Goal: Task Accomplishment & Management: Manage account settings

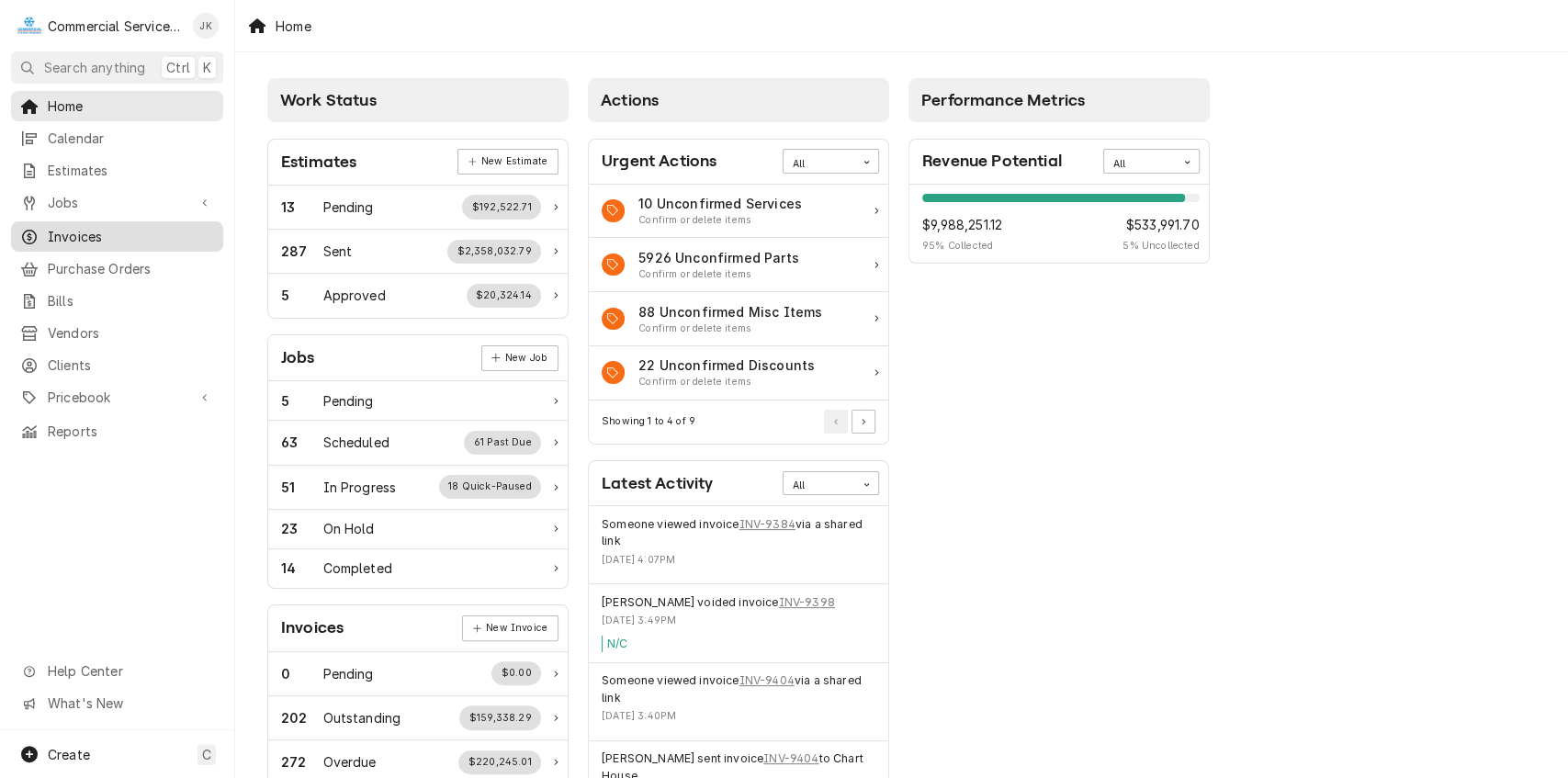
click at [92, 226] on span "Invoices" at bounding box center [130, 236] width 166 height 19
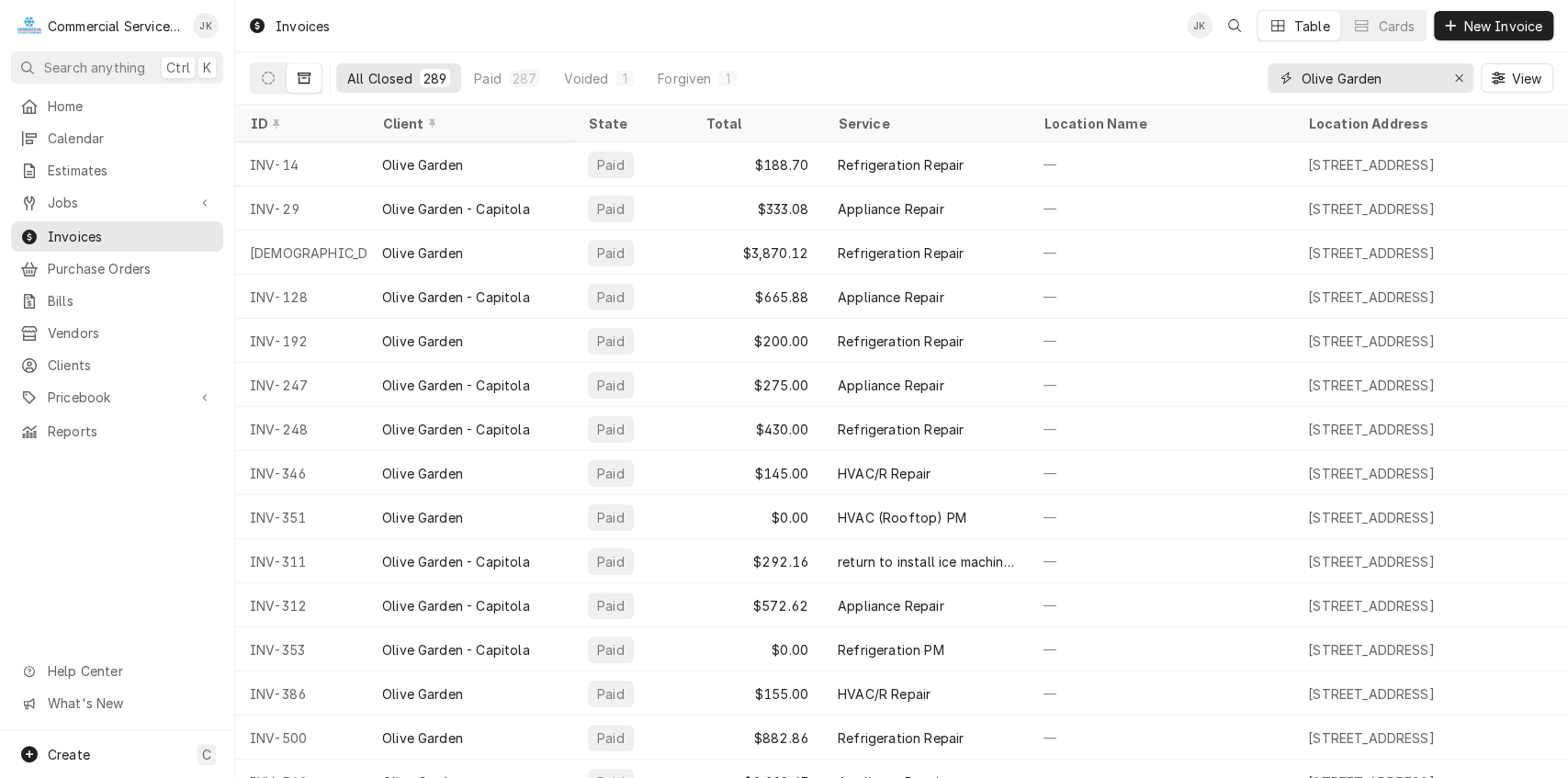
click at [1391, 77] on input "Olive Garden" at bounding box center [1369, 78] width 137 height 29
type input "O"
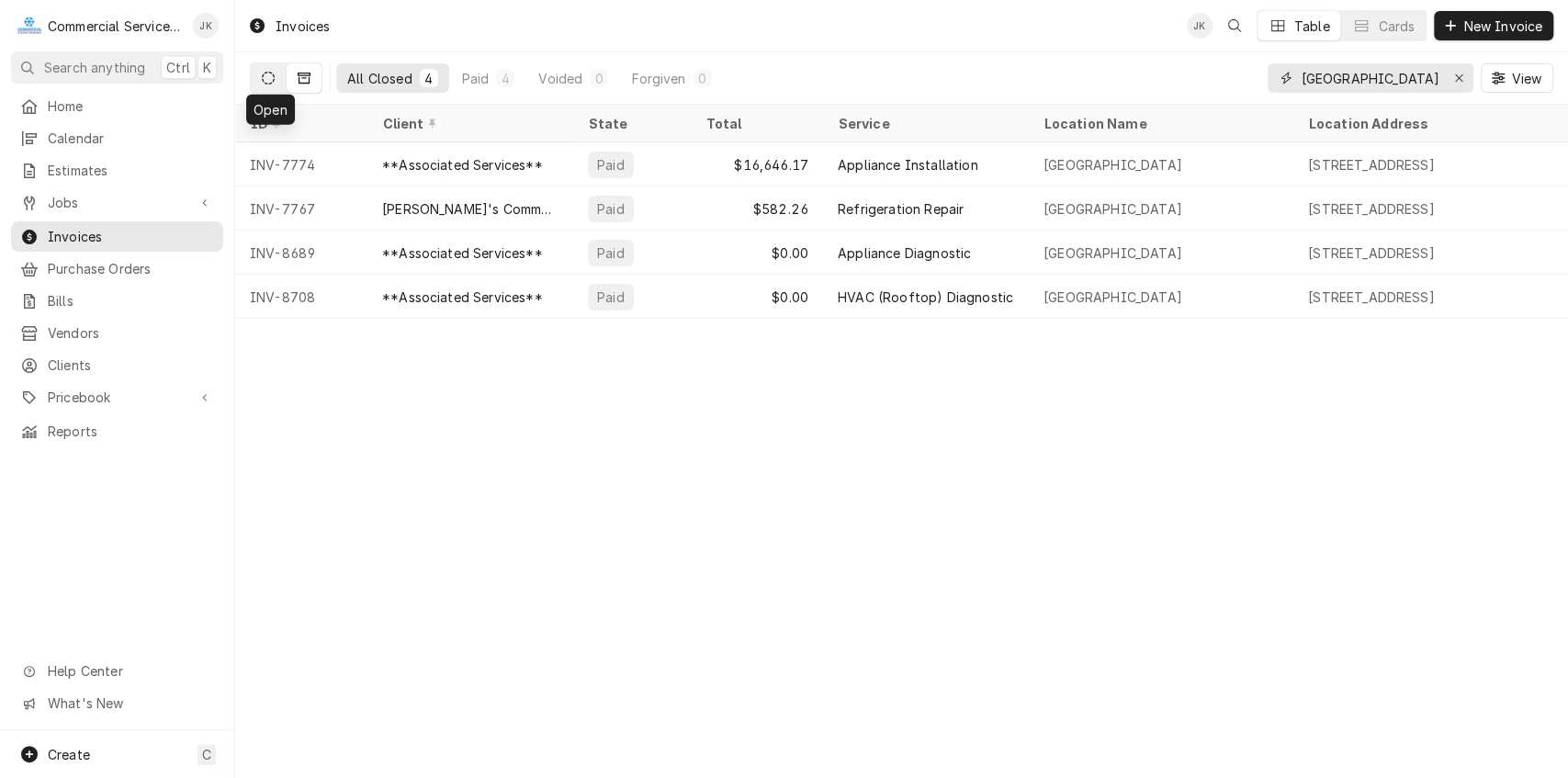
type input "[GEOGRAPHIC_DATA]"
click at [268, 75] on icon "Dynamic Content Wrapper" at bounding box center [268, 79] width 13 height 13
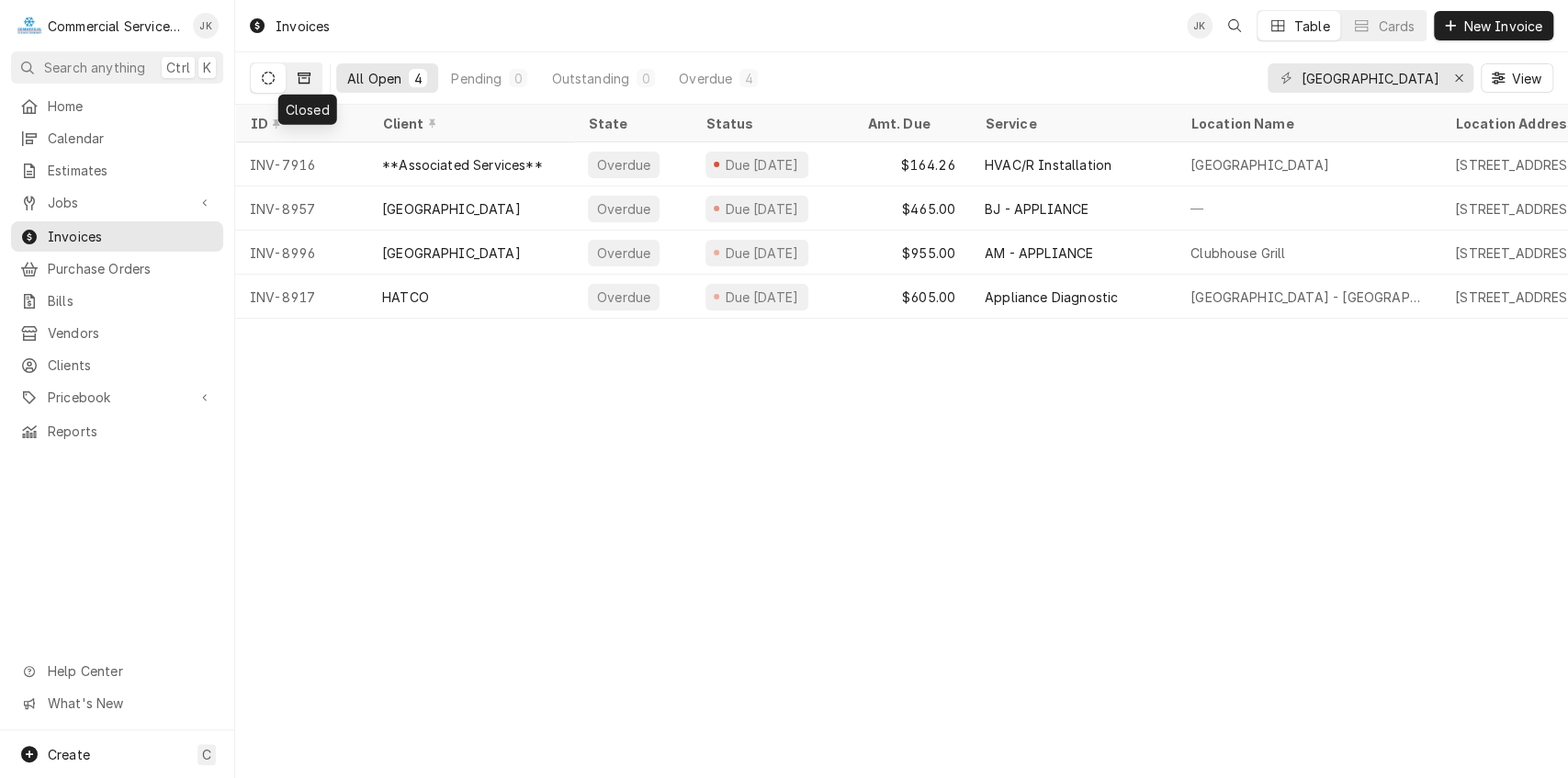
click at [303, 75] on icon "Dynamic Content Wrapper" at bounding box center [304, 79] width 13 height 13
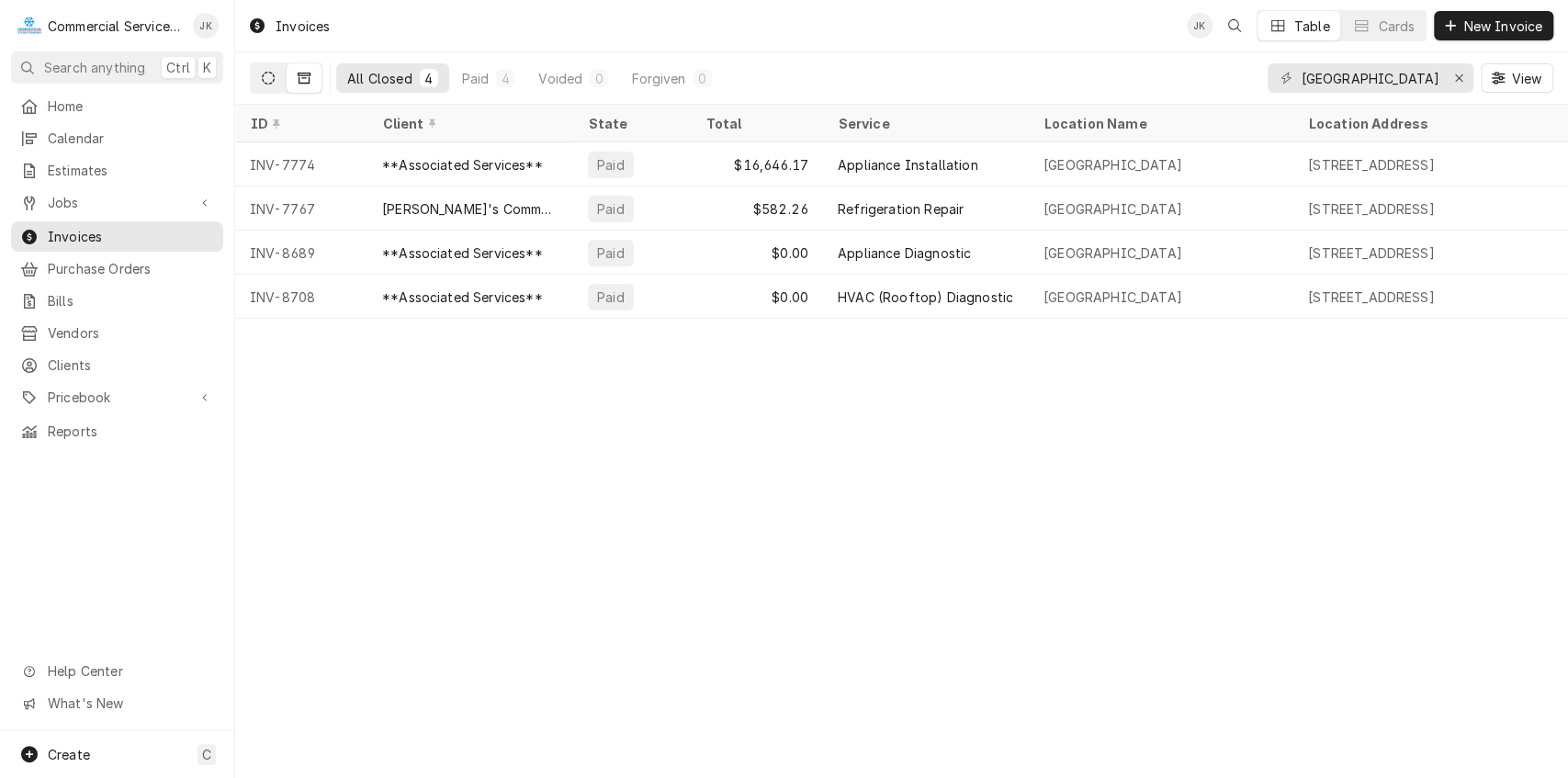
click at [261, 81] on icon "Dynamic Content Wrapper" at bounding box center [268, 79] width 13 height 13
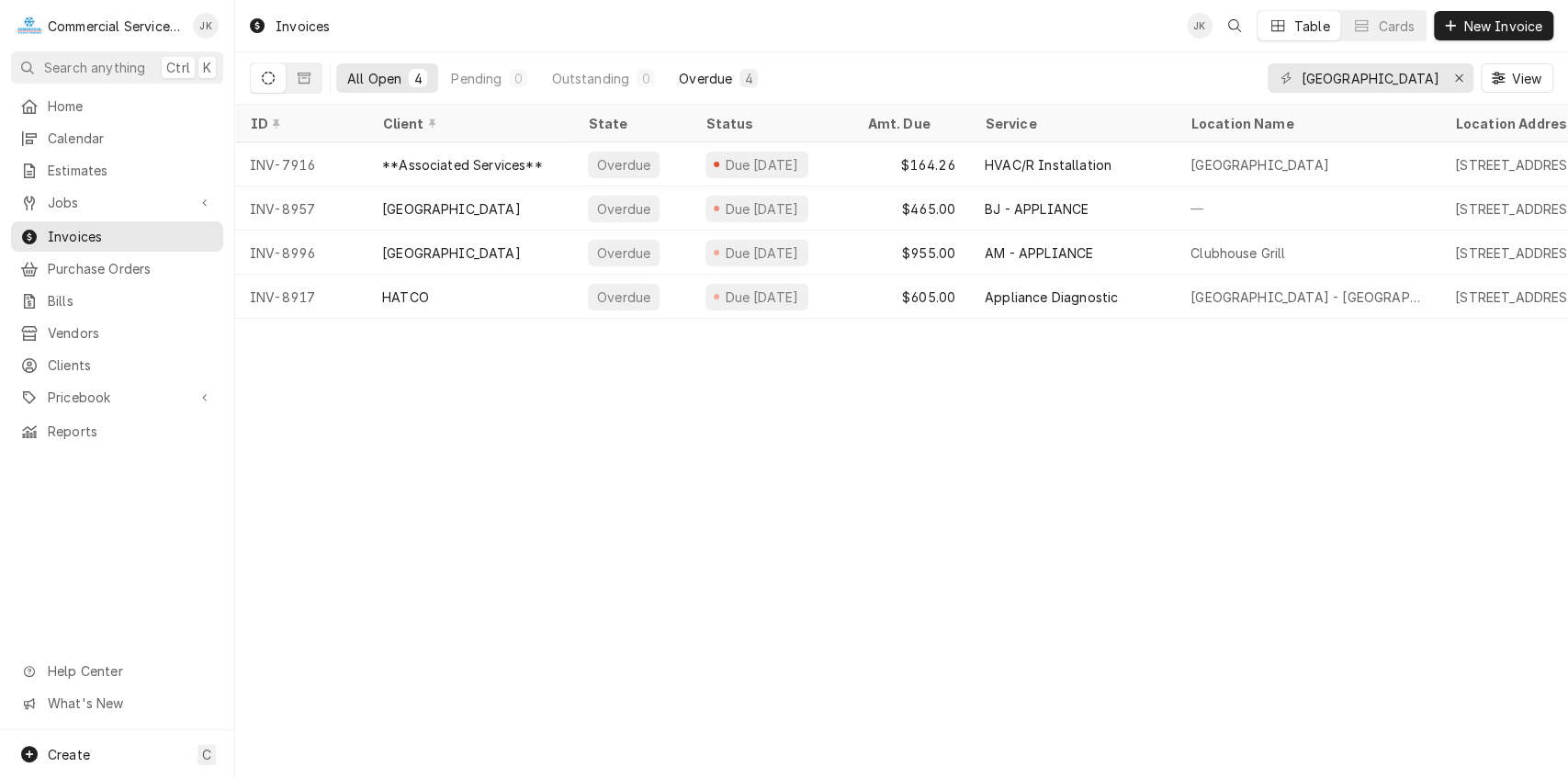
click at [714, 79] on div "Overdue" at bounding box center [705, 79] width 53 height 19
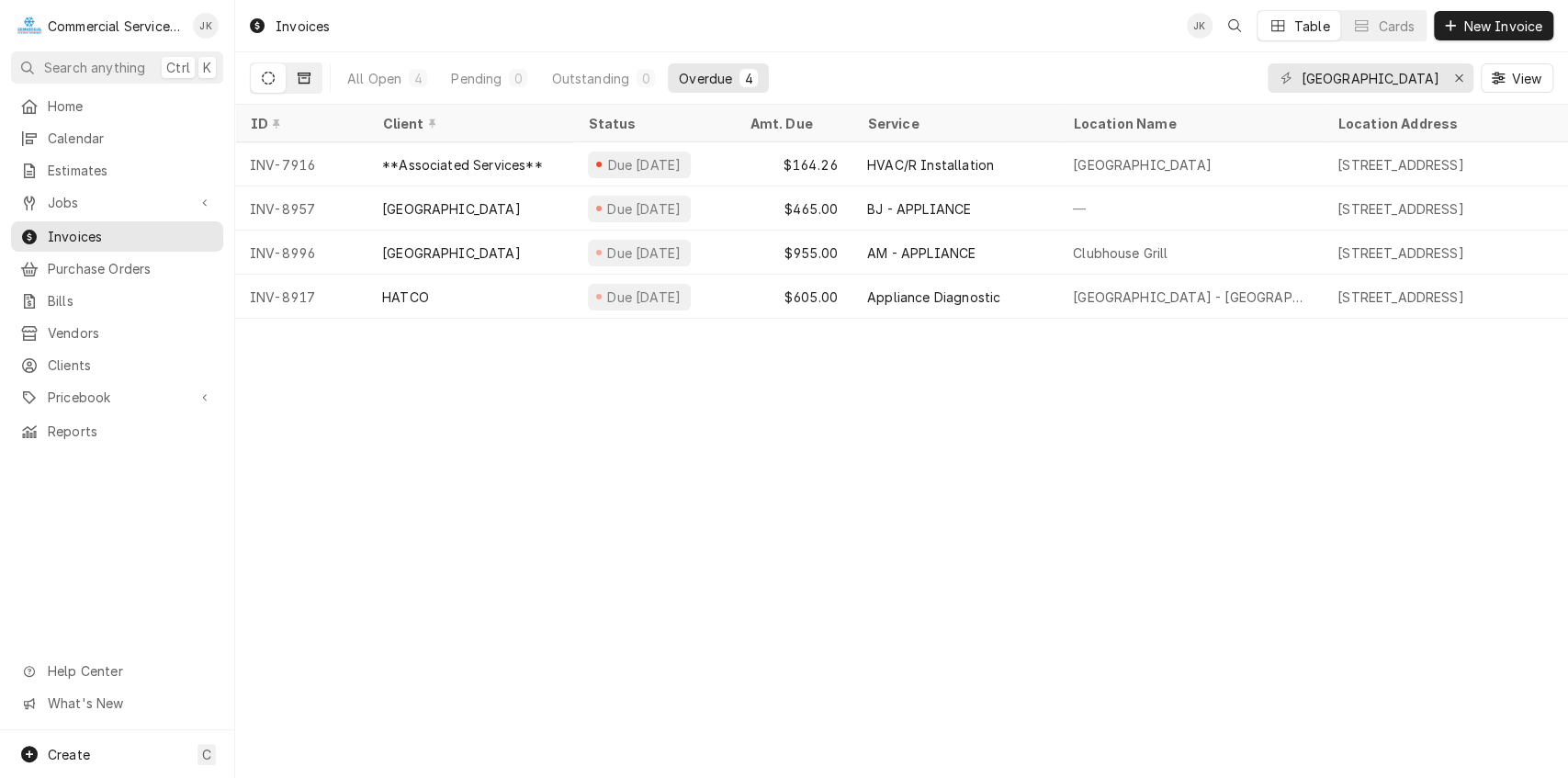
click at [307, 75] on icon "Dynamic Content Wrapper" at bounding box center [304, 79] width 13 height 13
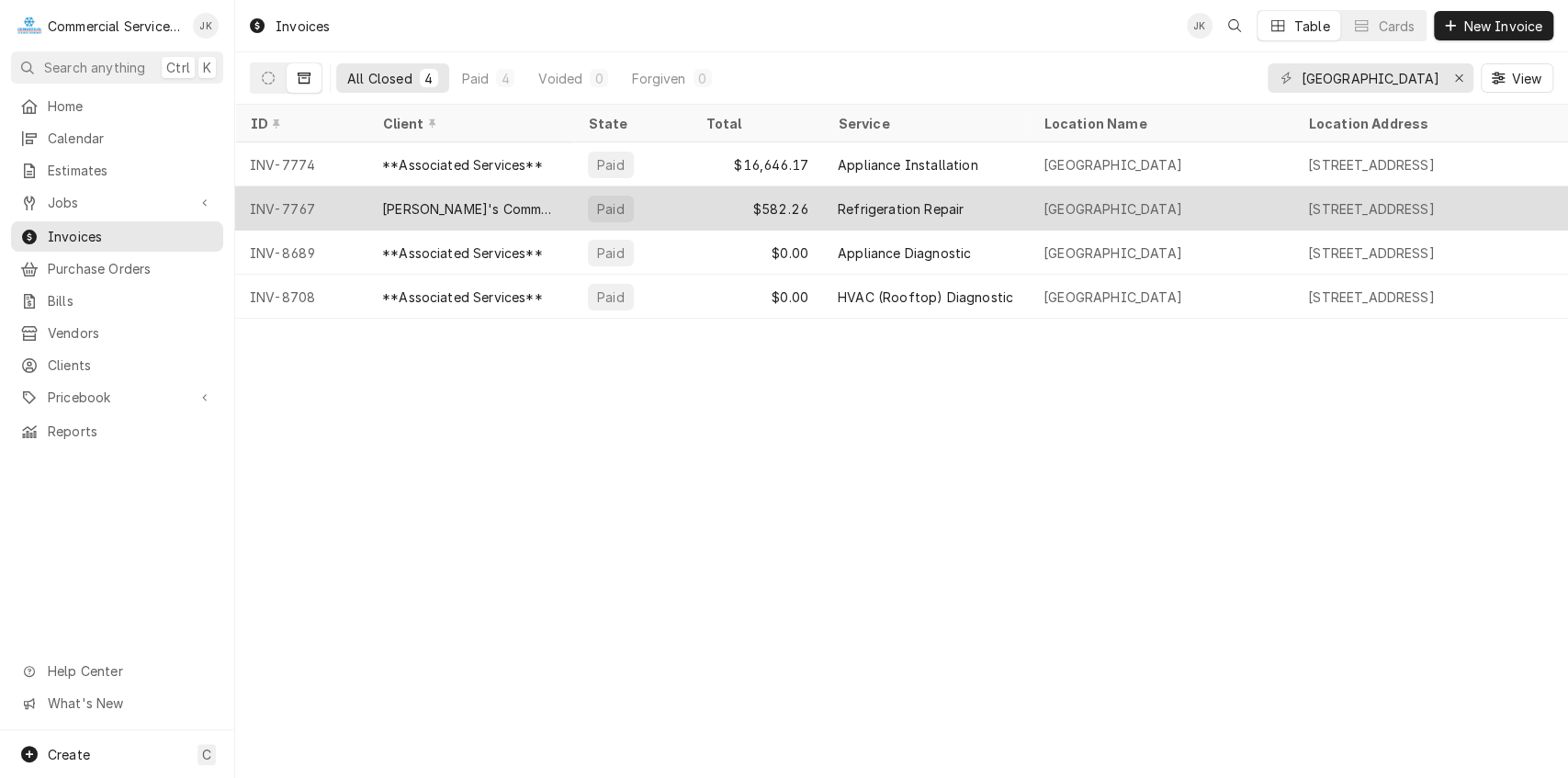
click at [903, 199] on div "Refrigeration Repair" at bounding box center [900, 208] width 126 height 19
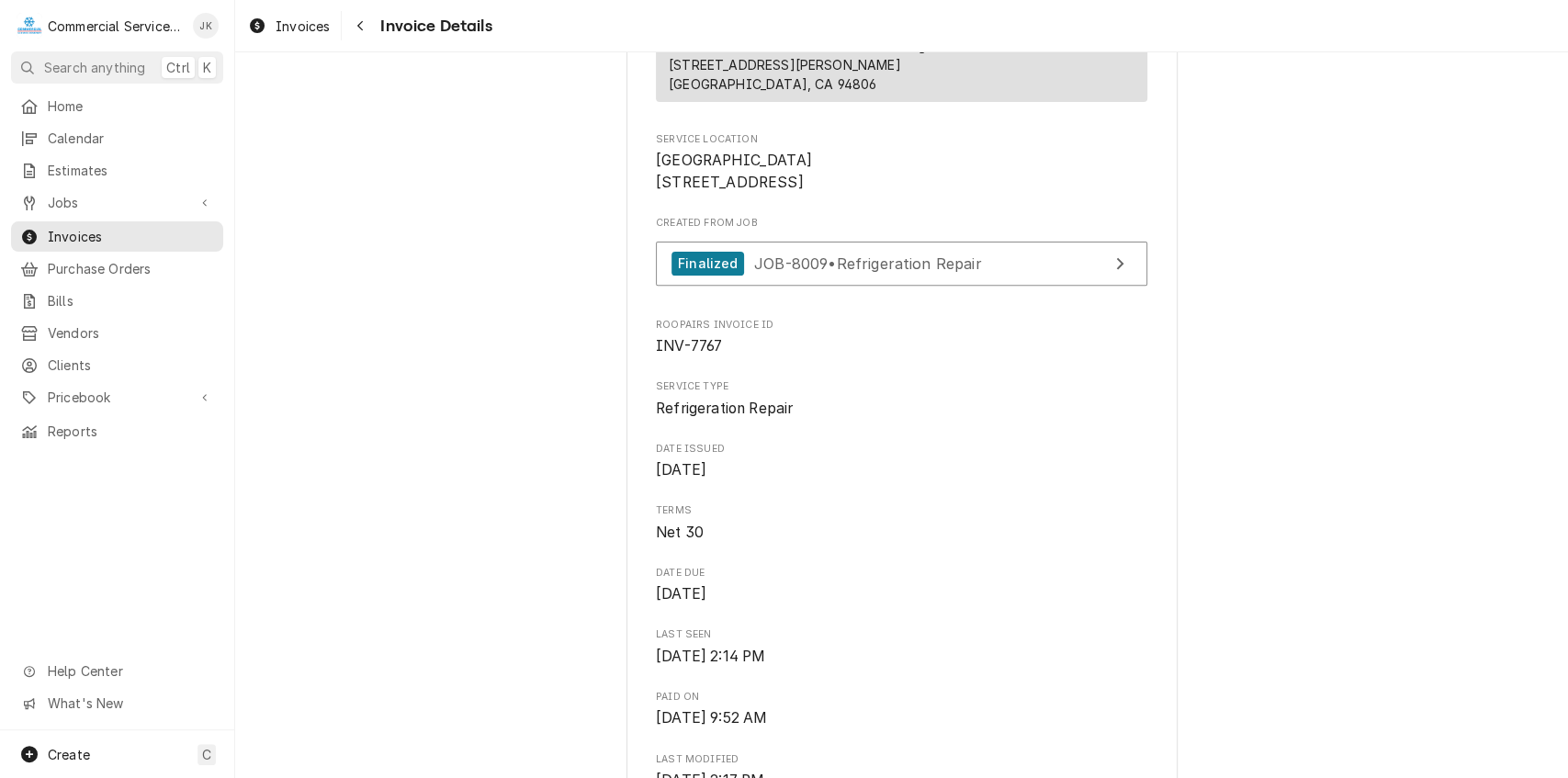
scroll to position [303, 0]
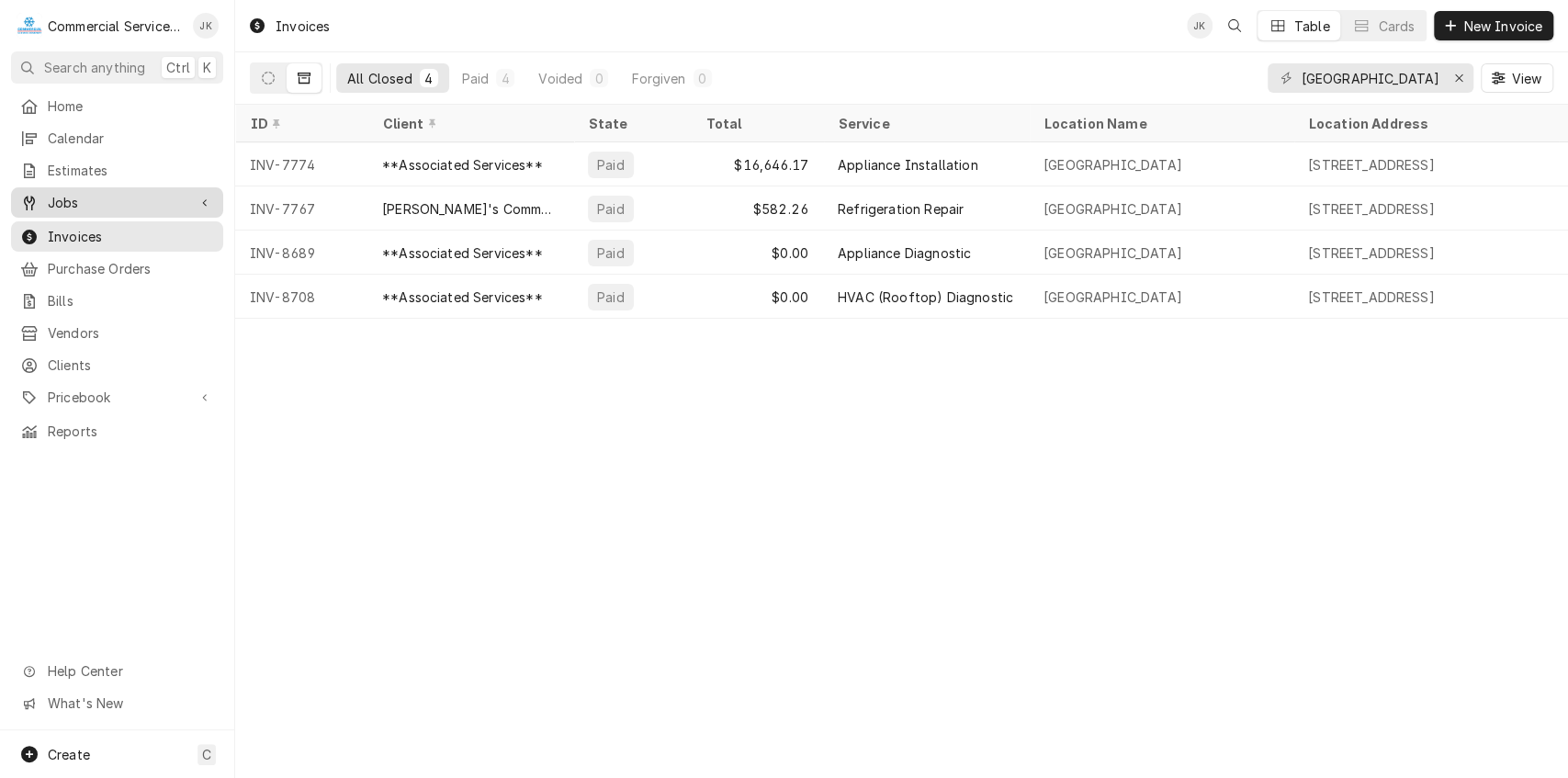
click at [90, 193] on span "Jobs" at bounding box center [117, 203] width 138 height 19
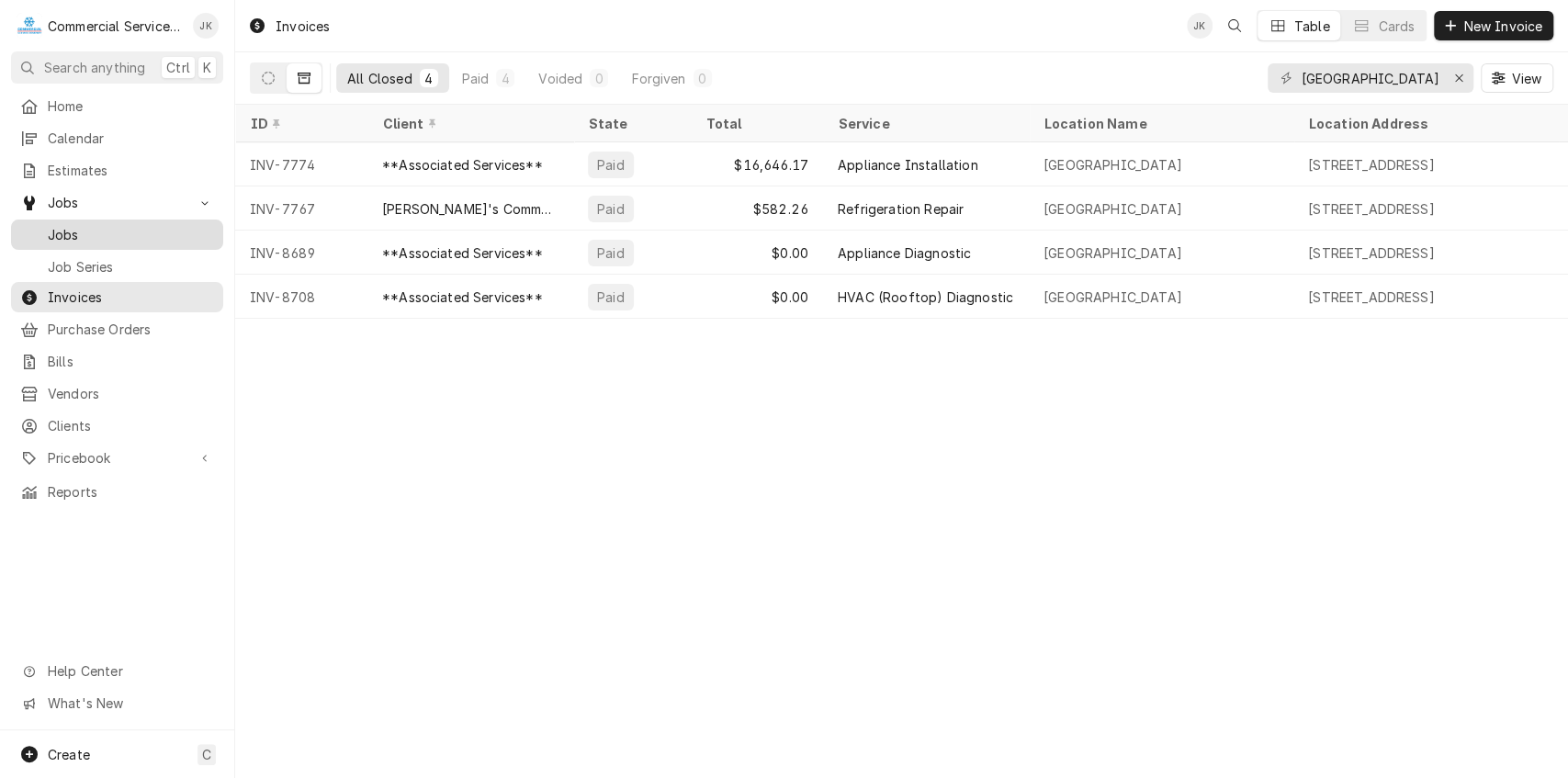
click at [79, 233] on span "Jobs" at bounding box center [130, 235] width 166 height 19
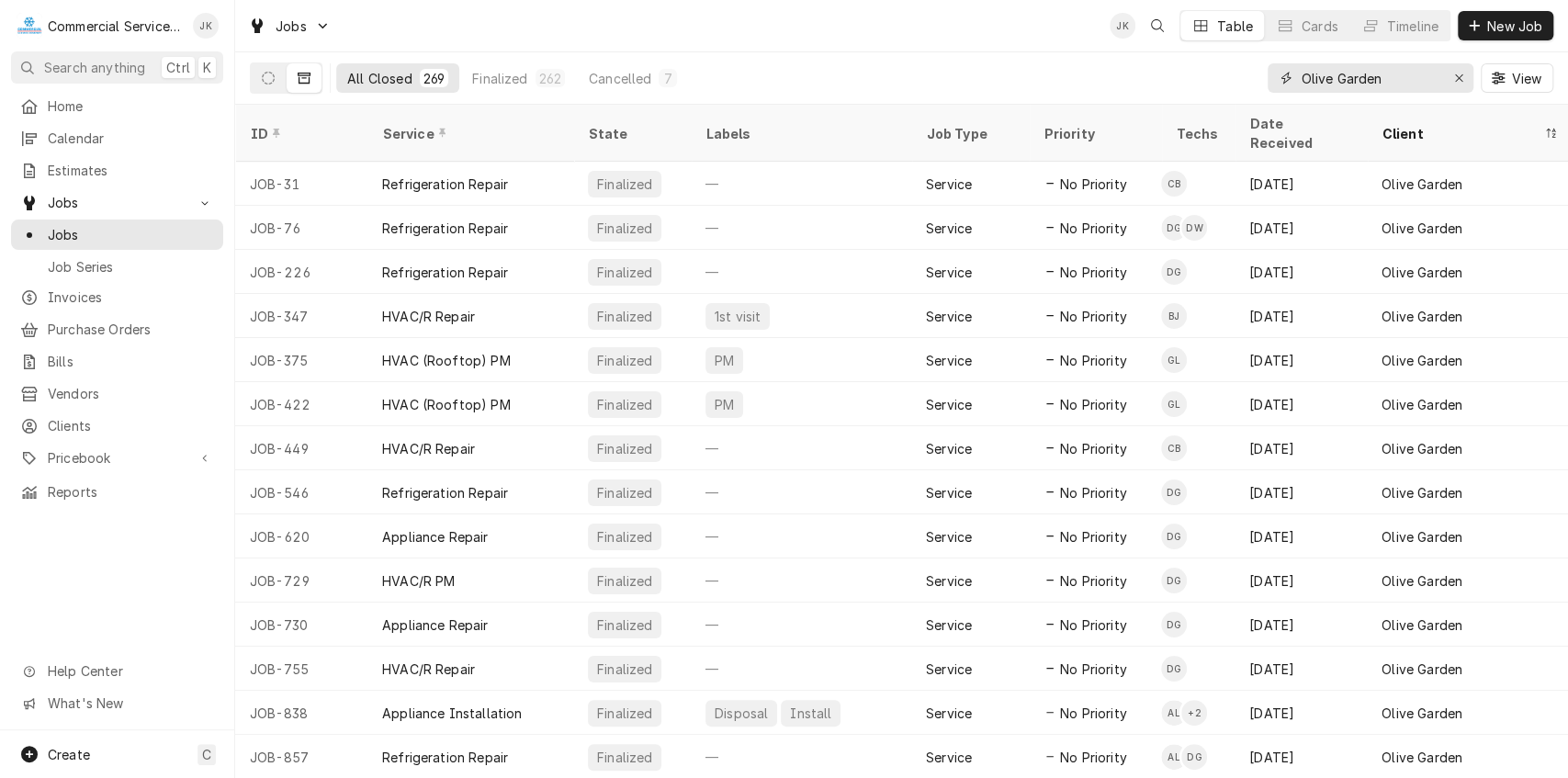
click at [1391, 81] on input "Olive Garden" at bounding box center [1369, 78] width 137 height 29
type input "O"
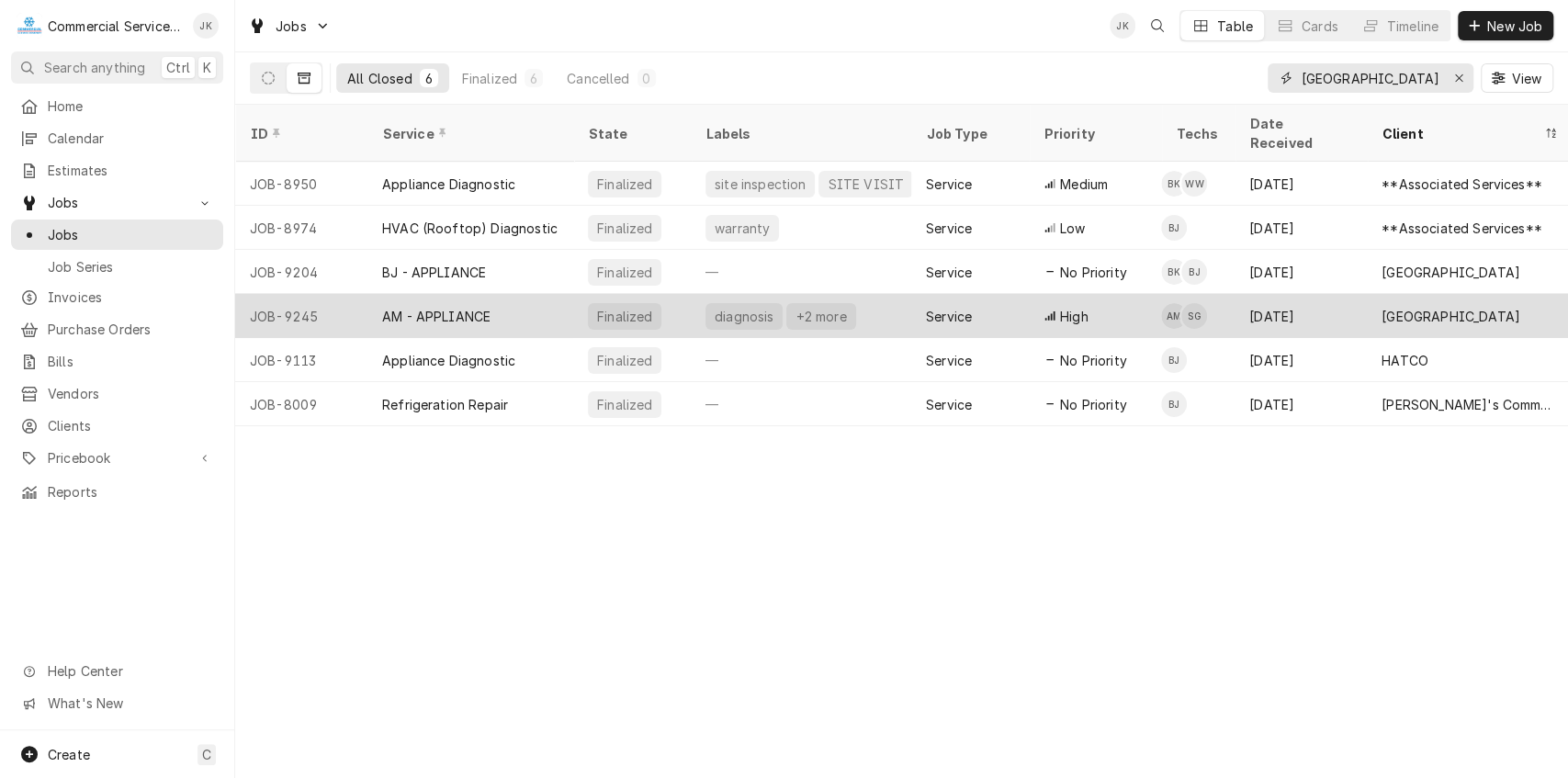
type input "[GEOGRAPHIC_DATA]"
click at [546, 294] on div "AM - APPLIANCE" at bounding box center [470, 316] width 206 height 45
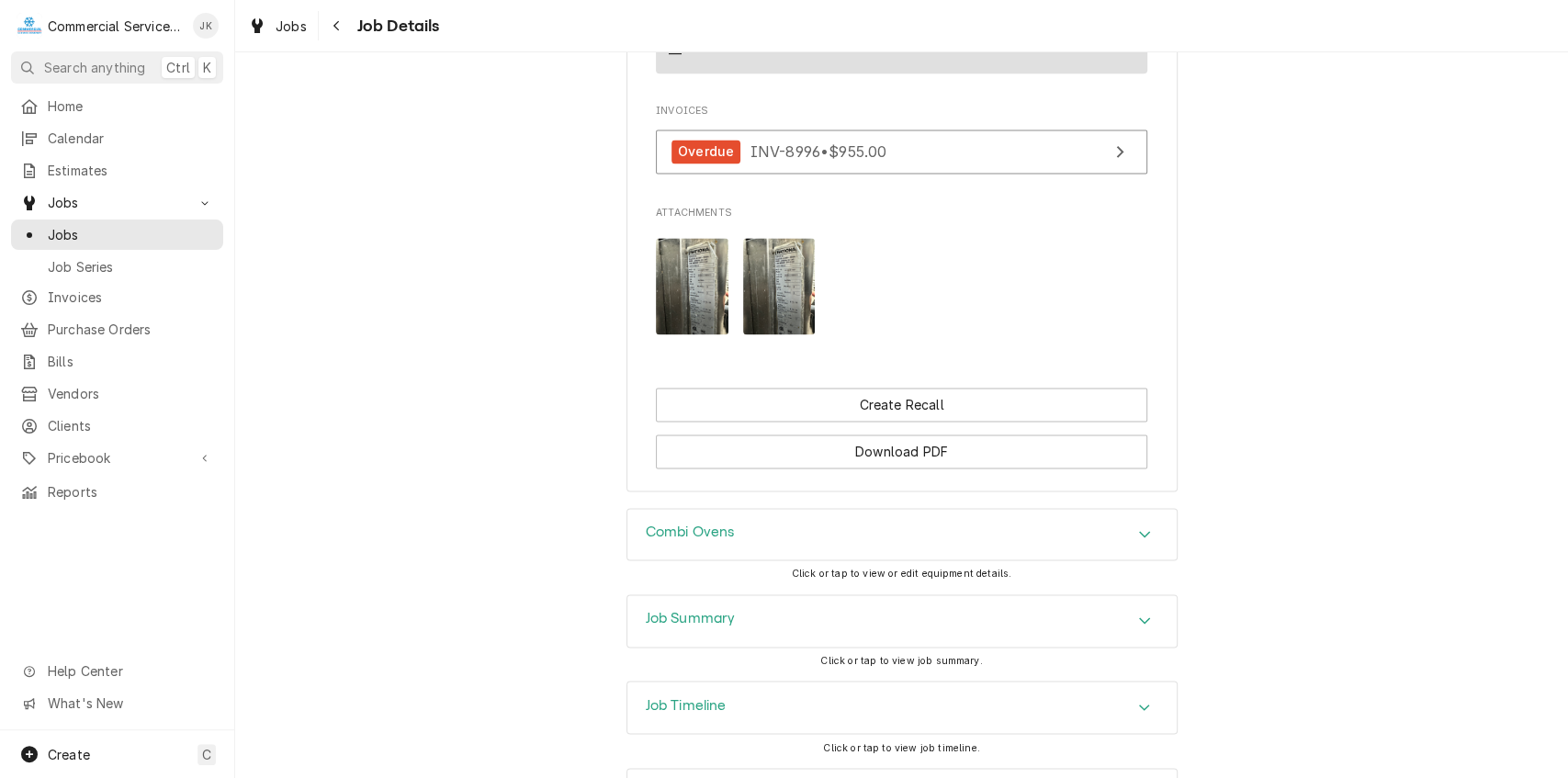
scroll to position [1795, 0]
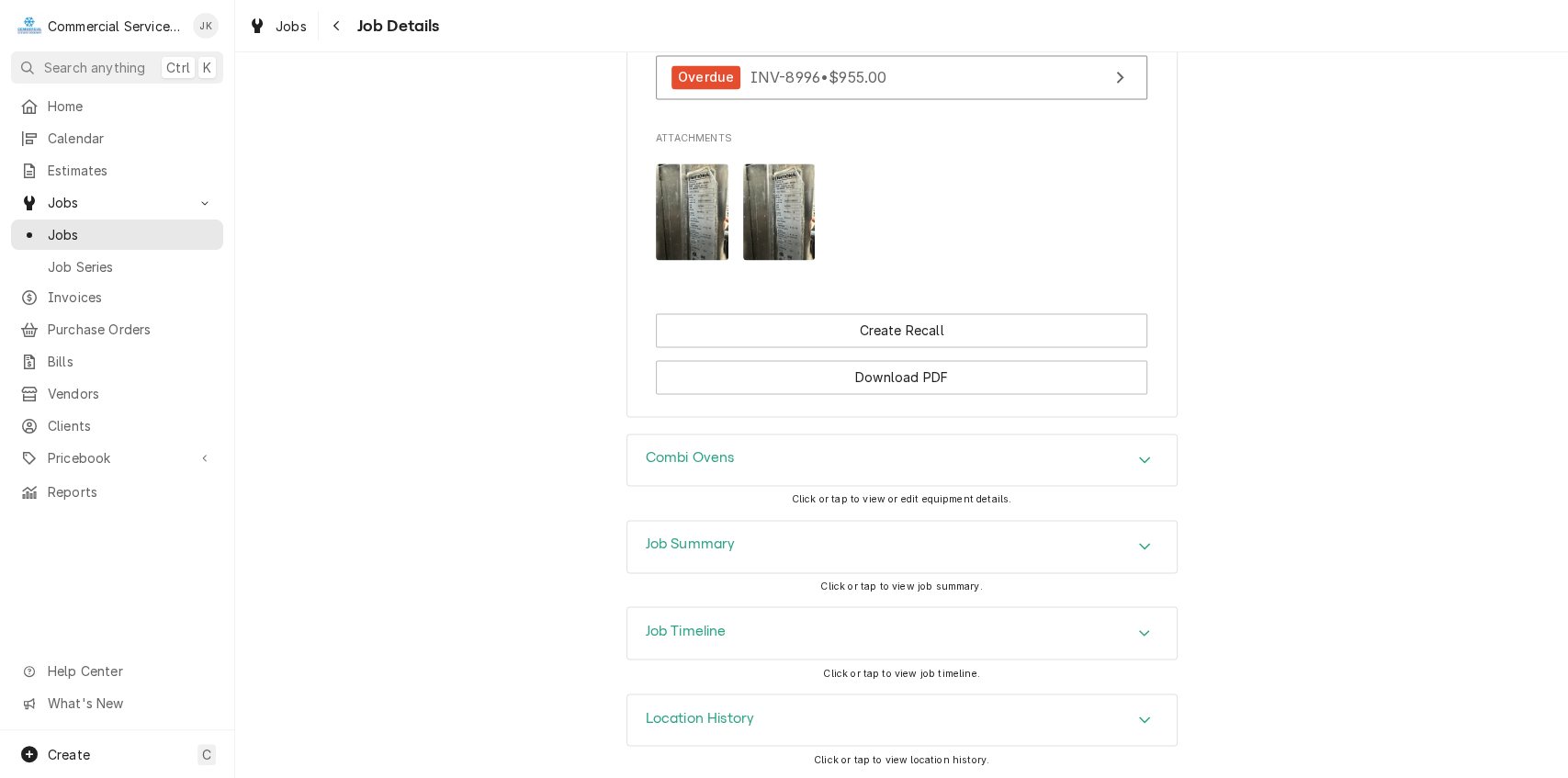
click at [691, 549] on h3 "Job Summary" at bounding box center [691, 544] width 90 height 17
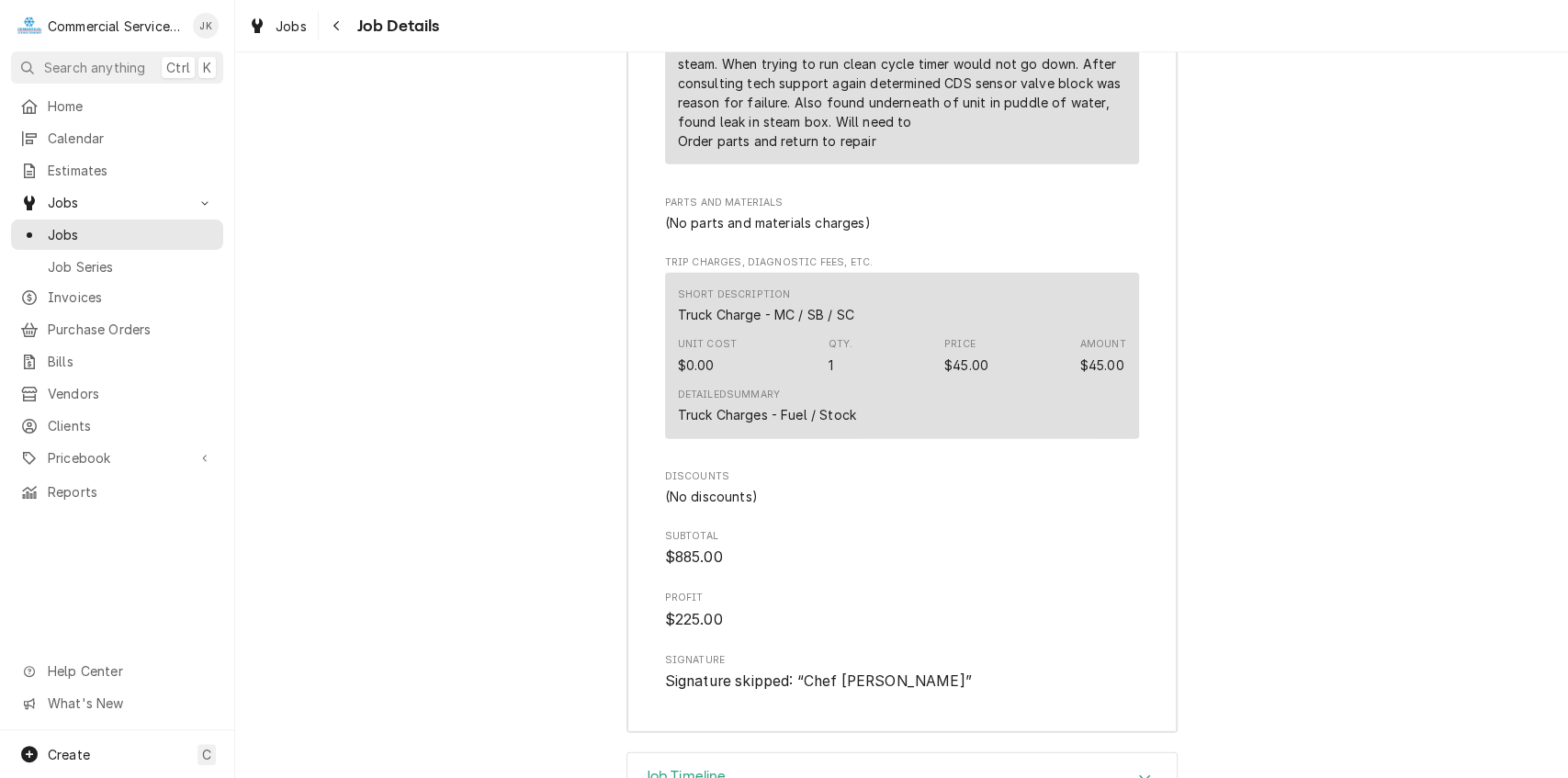
scroll to position [3024, 0]
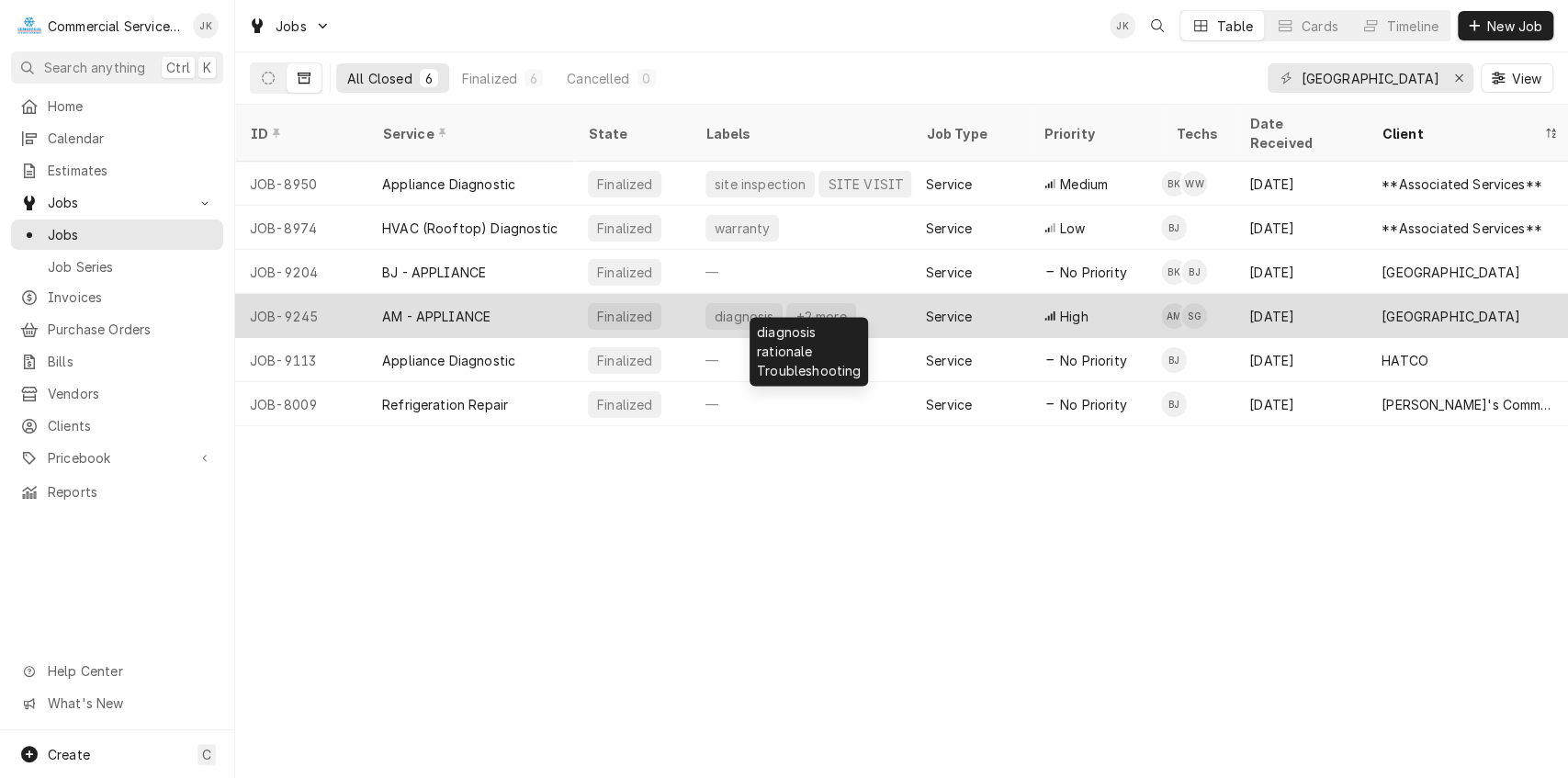
click at [759, 307] on div "diagnosis" at bounding box center [744, 317] width 63 height 19
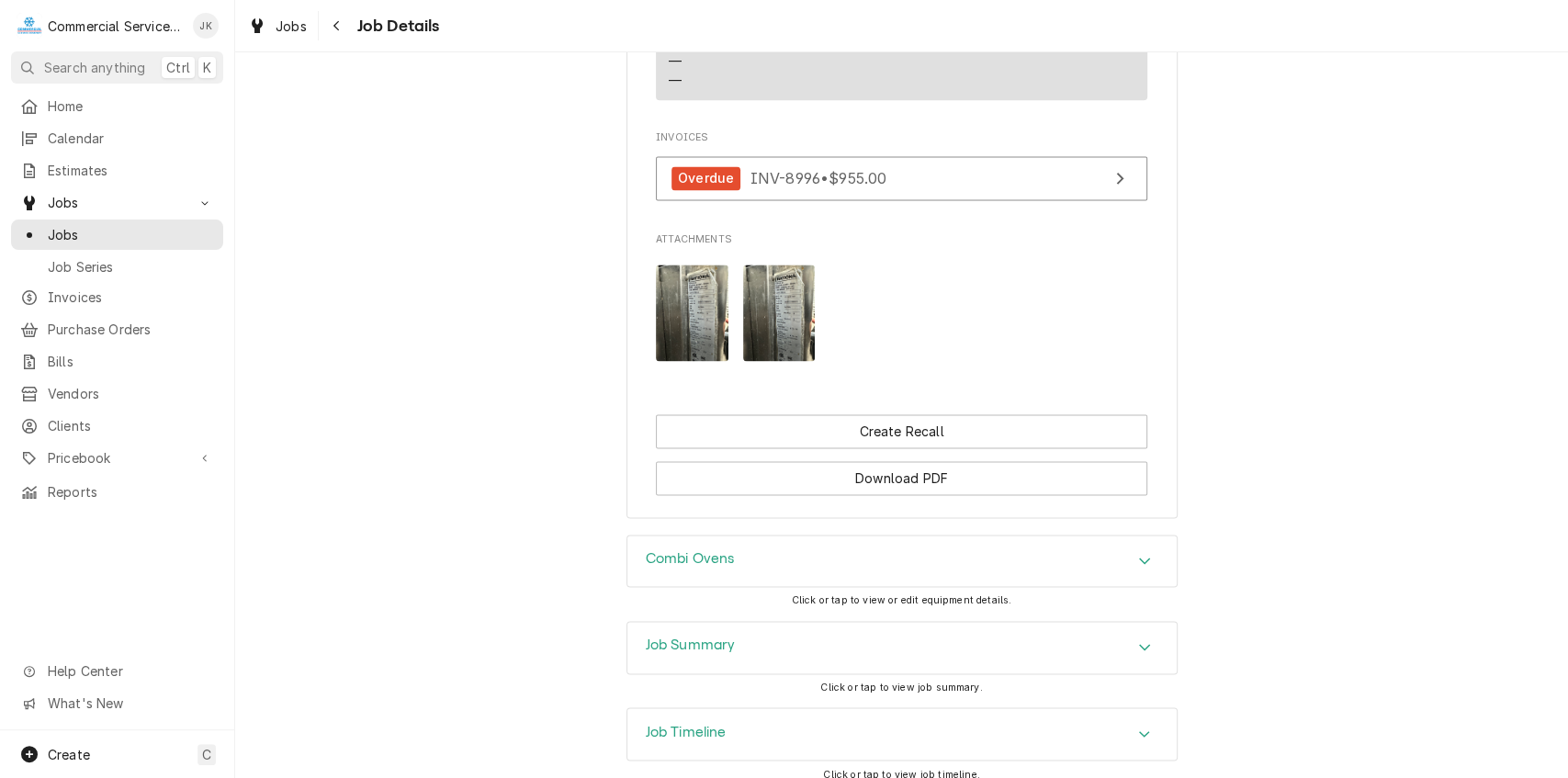
scroll to position [1795, 0]
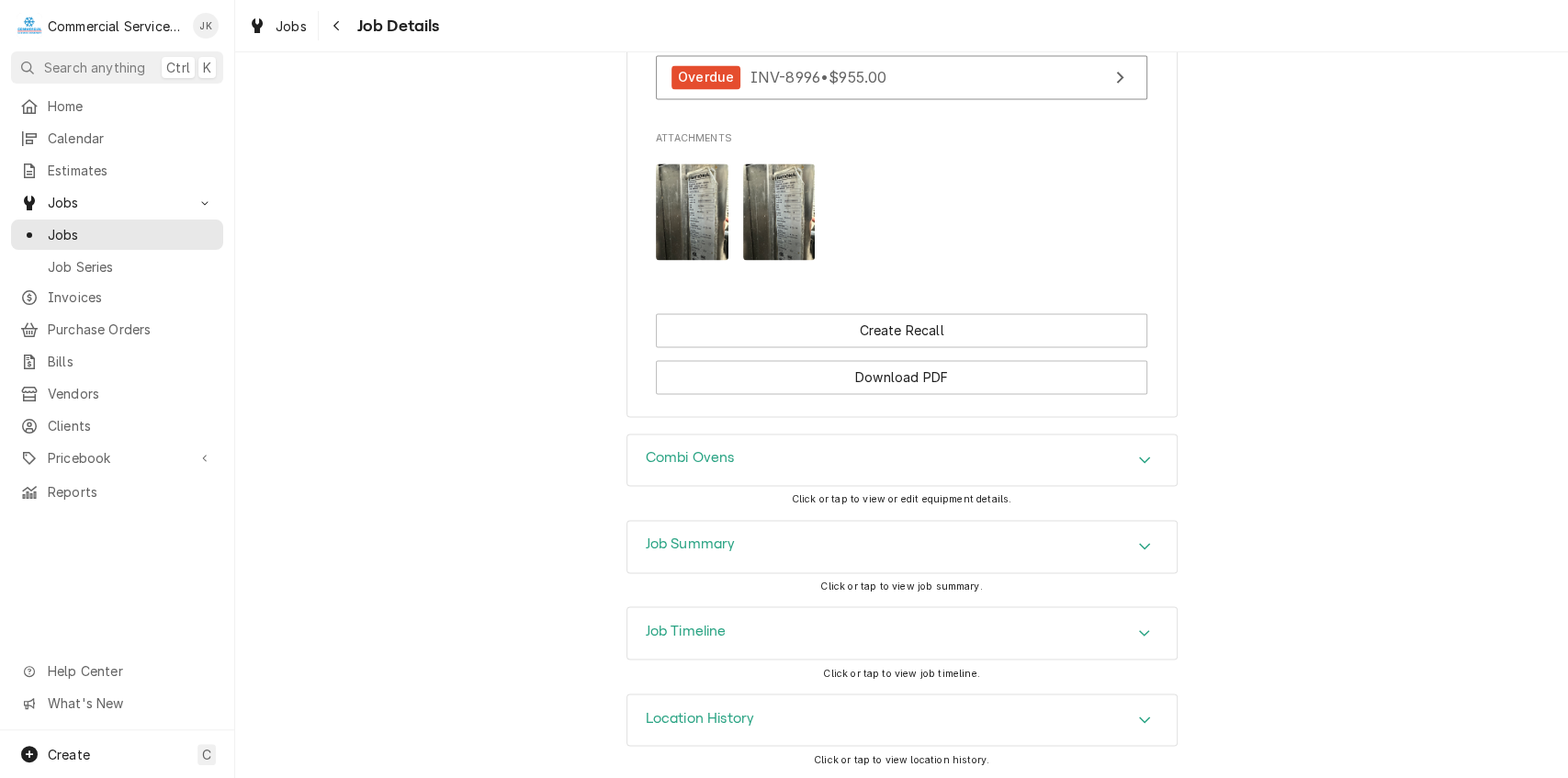
click at [680, 541] on h3 "Job Summary" at bounding box center [691, 544] width 90 height 17
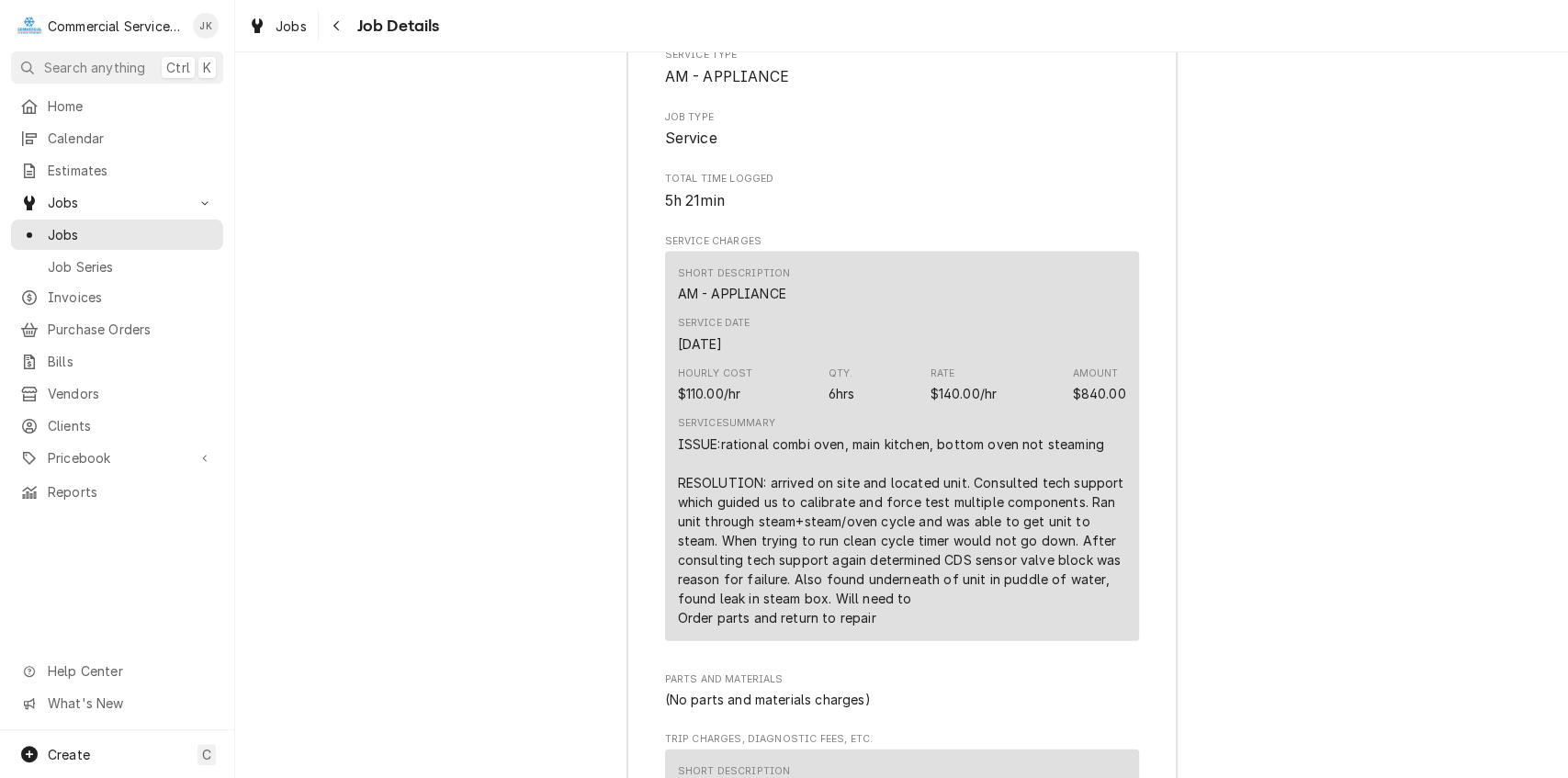
scroll to position [2233, 0]
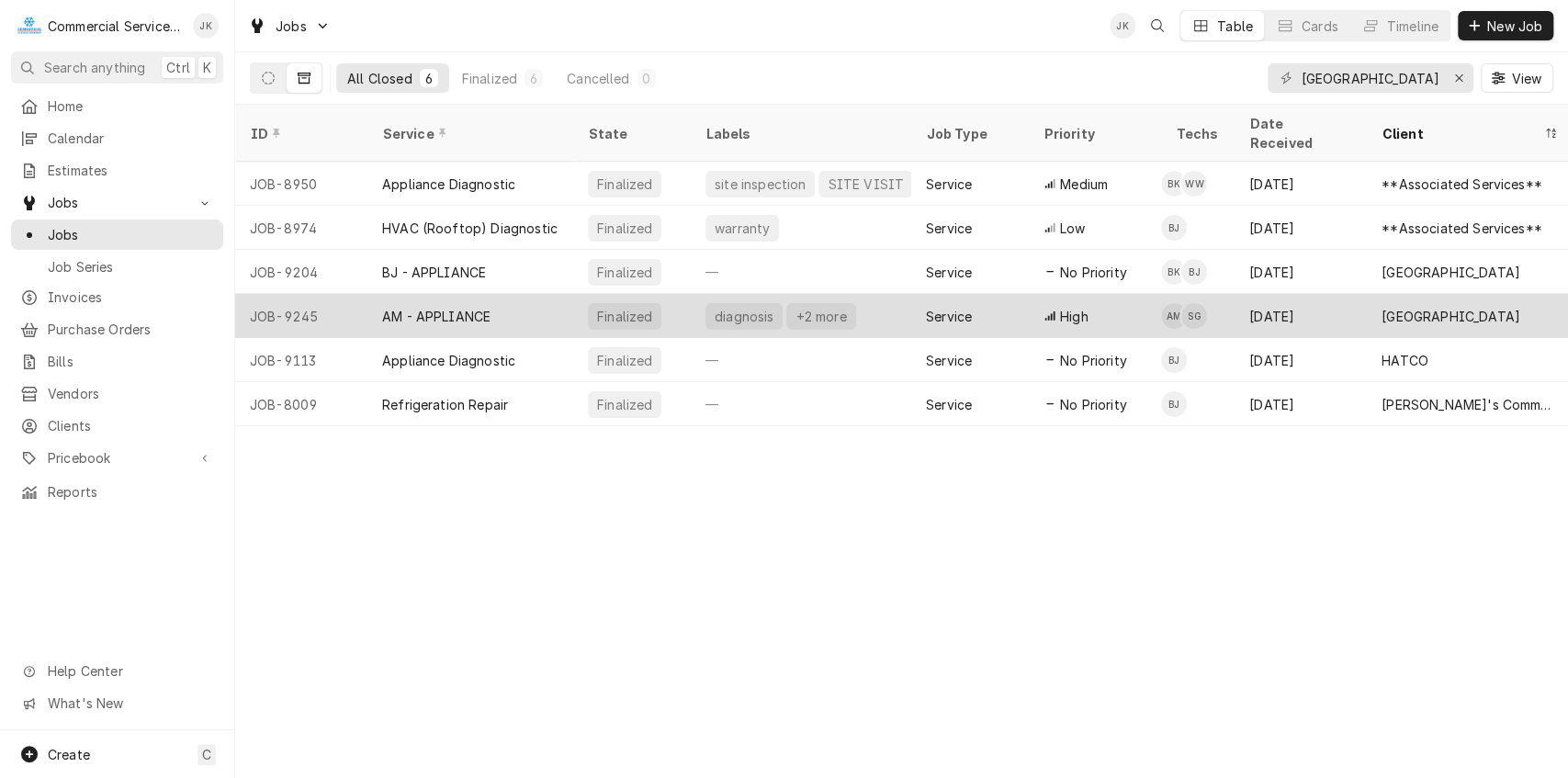
click at [458, 307] on div "AM - APPLIANCE" at bounding box center [436, 317] width 108 height 19
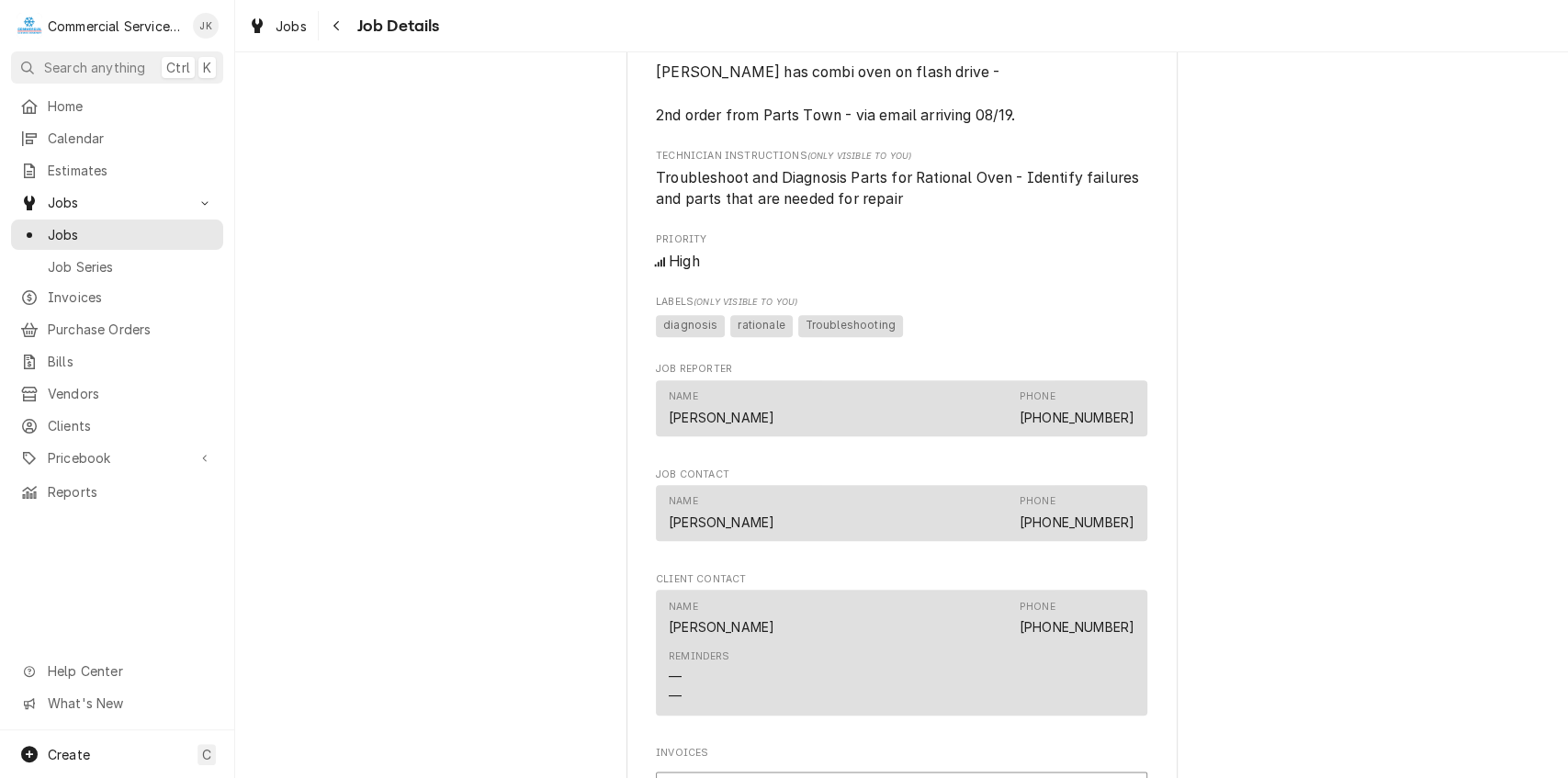
scroll to position [1074, 0]
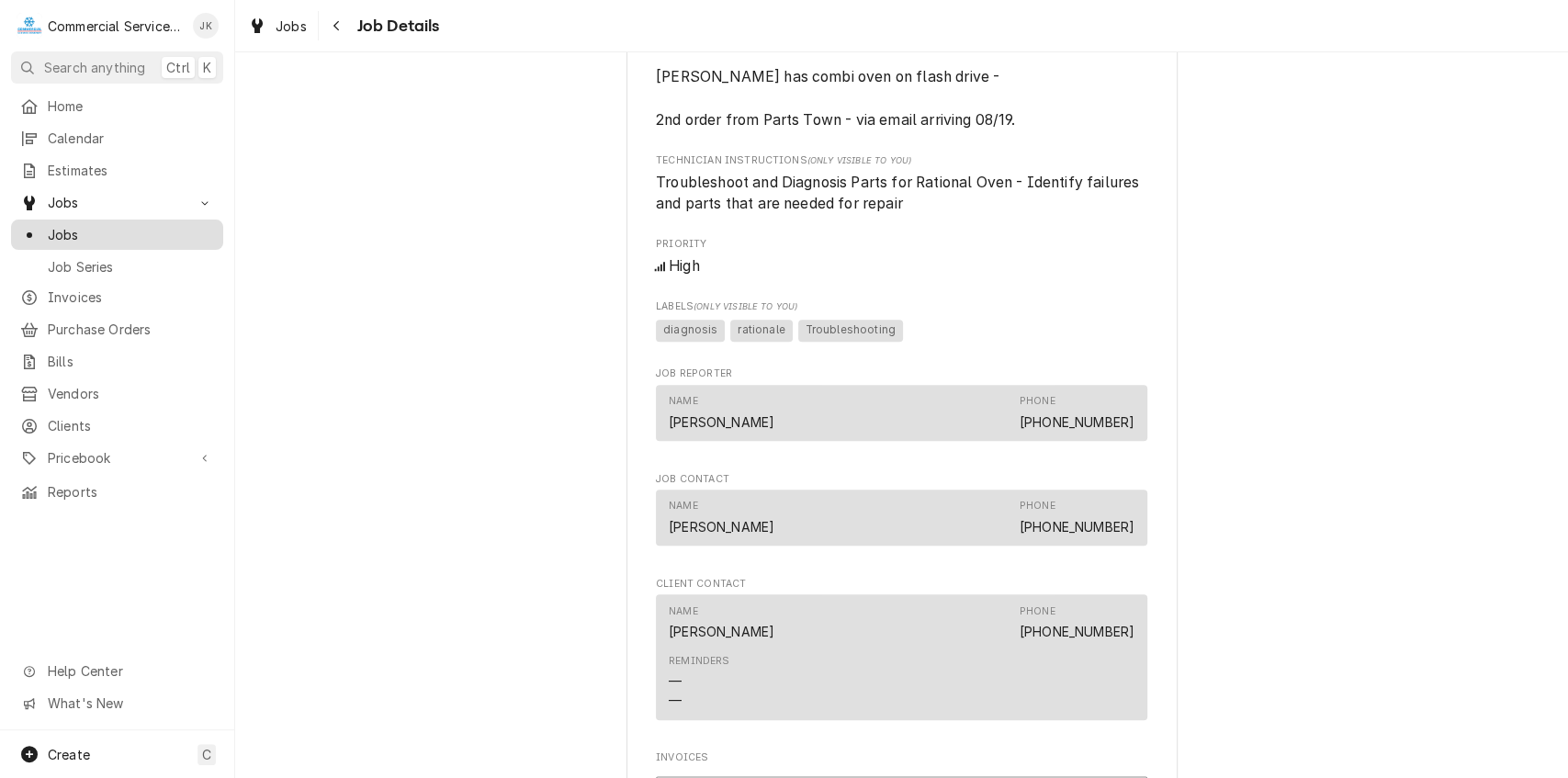
click at [186, 226] on span "Jobs" at bounding box center [130, 235] width 166 height 19
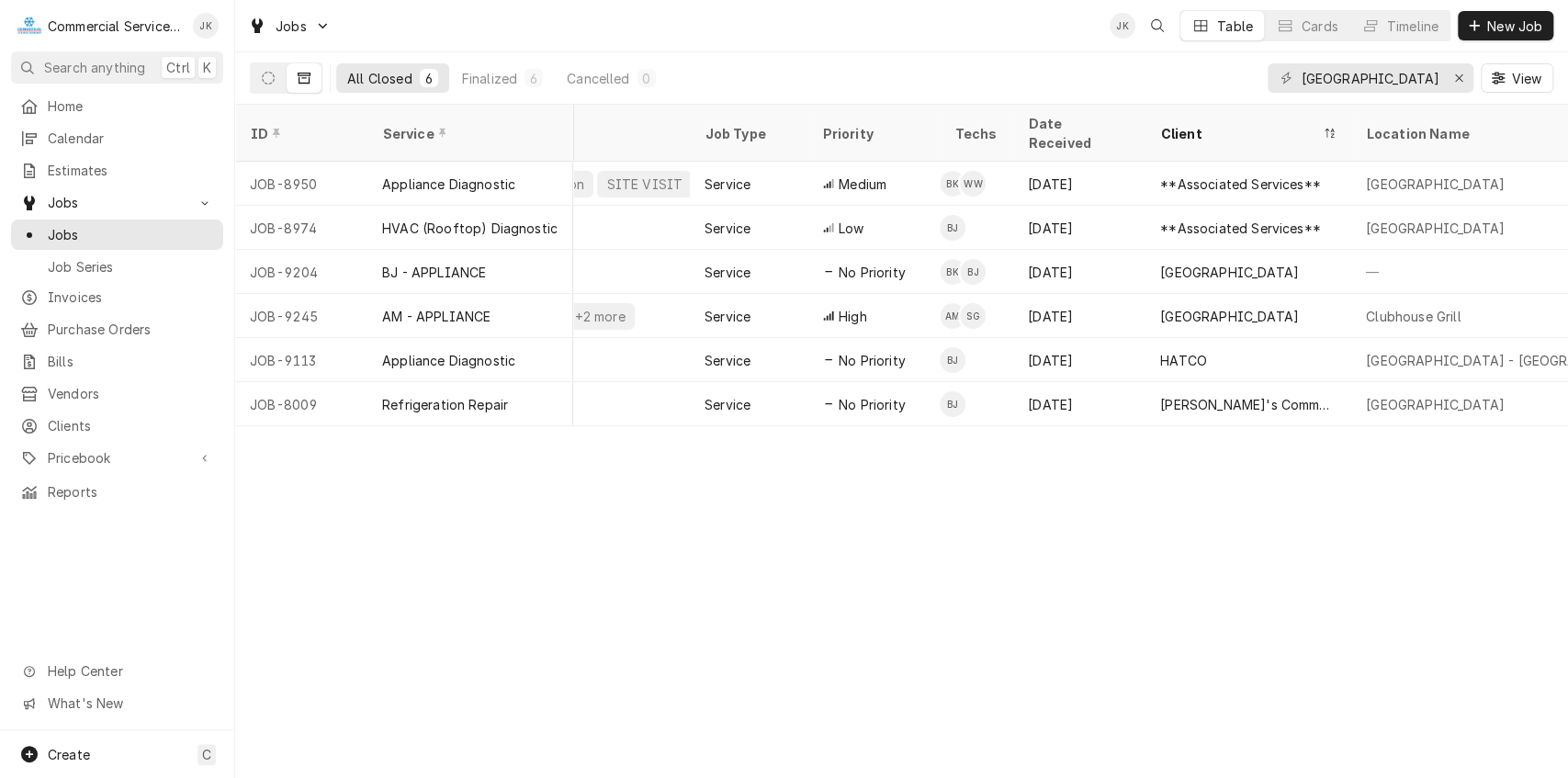
scroll to position [0, 229]
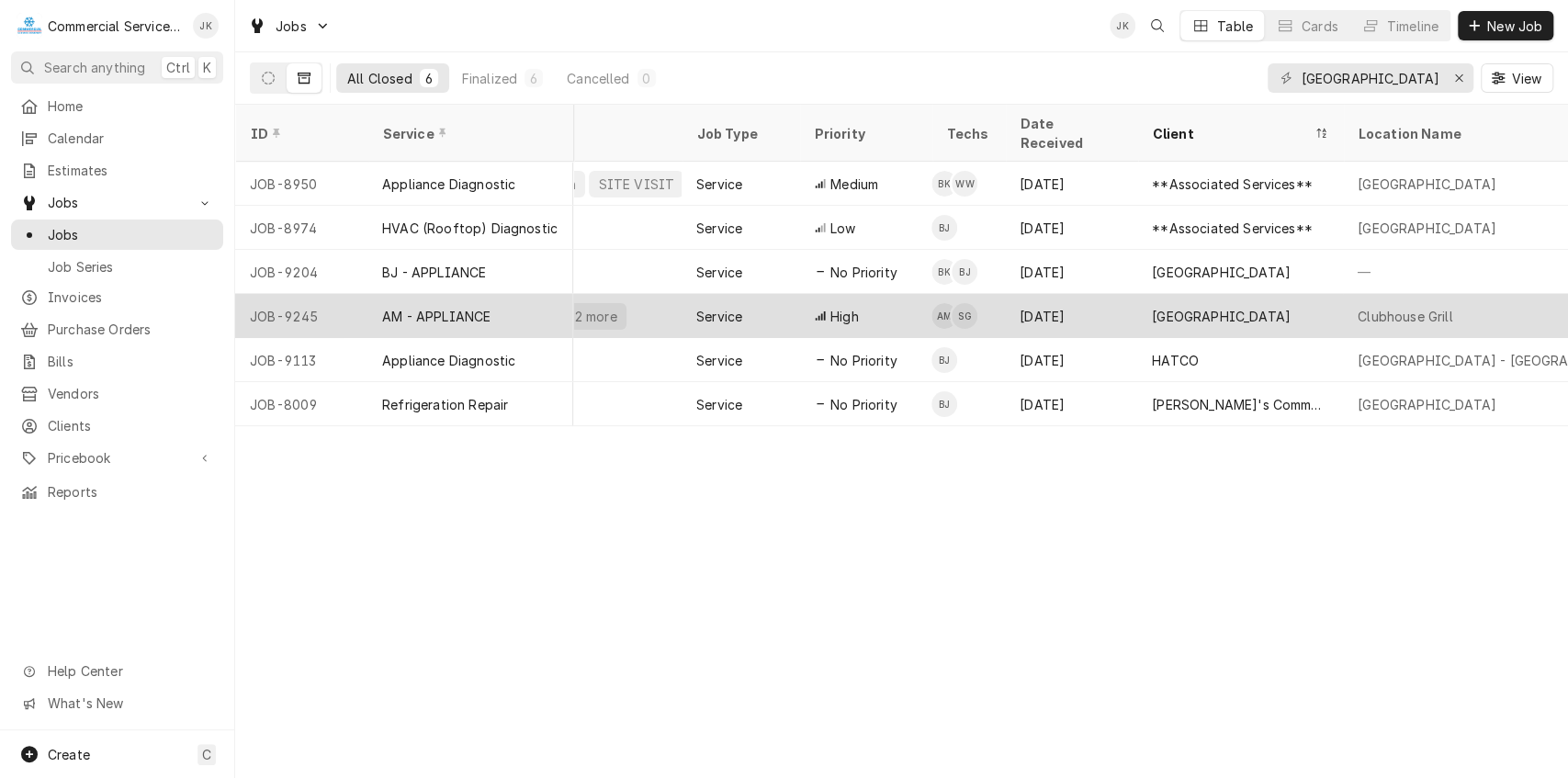
click at [750, 294] on div "Service" at bounding box center [740, 316] width 117 height 45
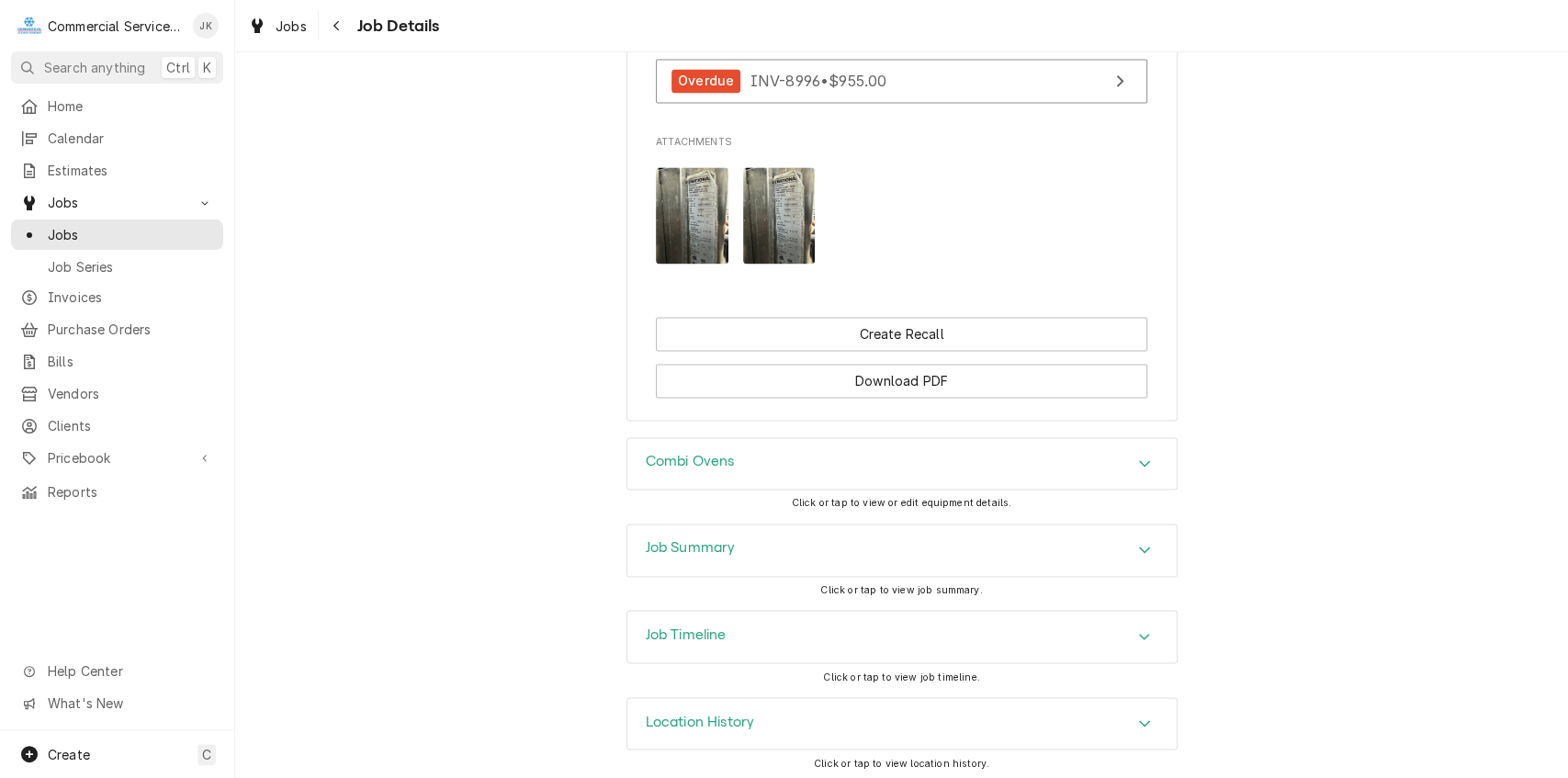
scroll to position [1795, 0]
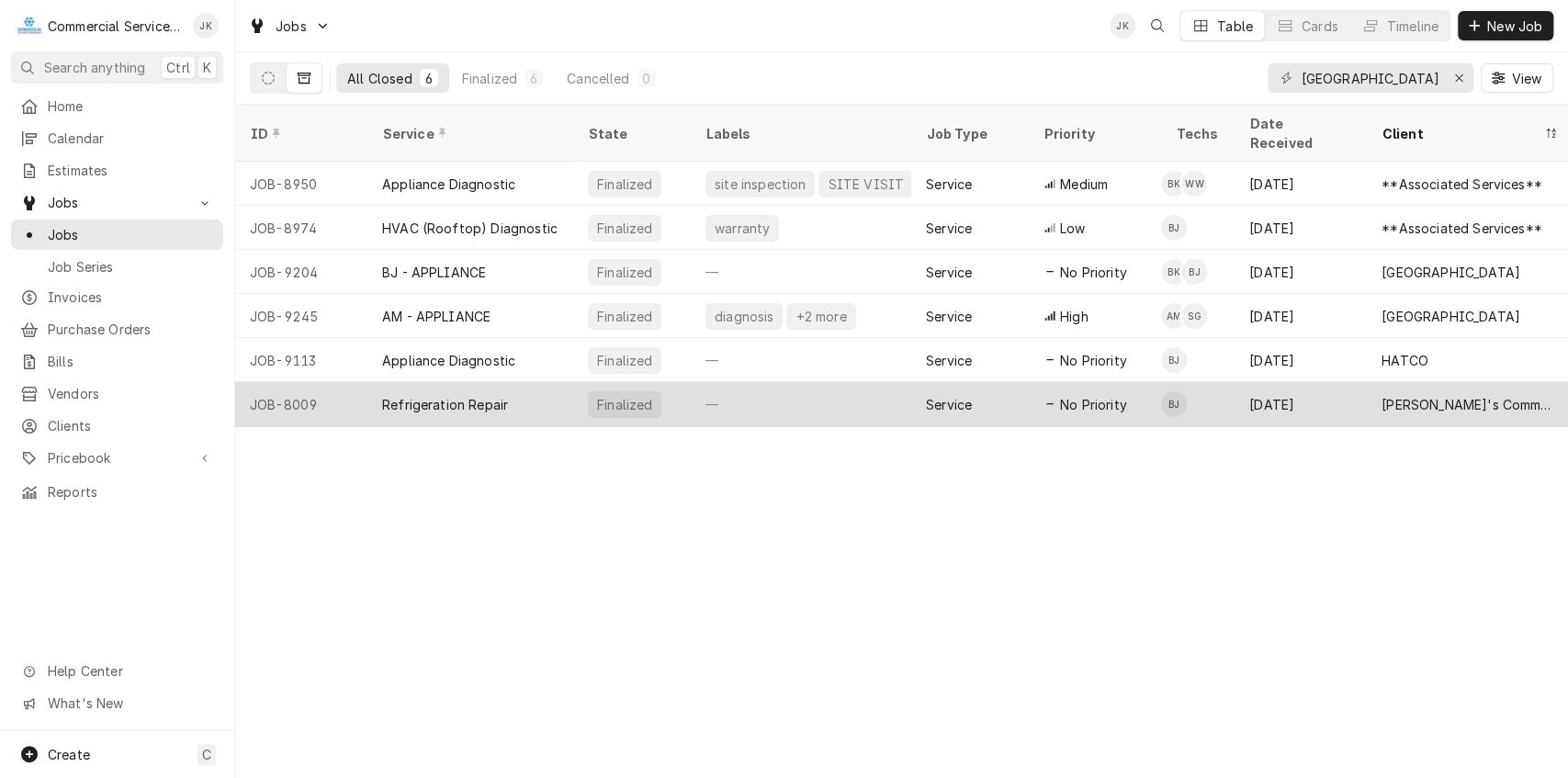
click at [798, 384] on div "—" at bounding box center [801, 404] width 221 height 45
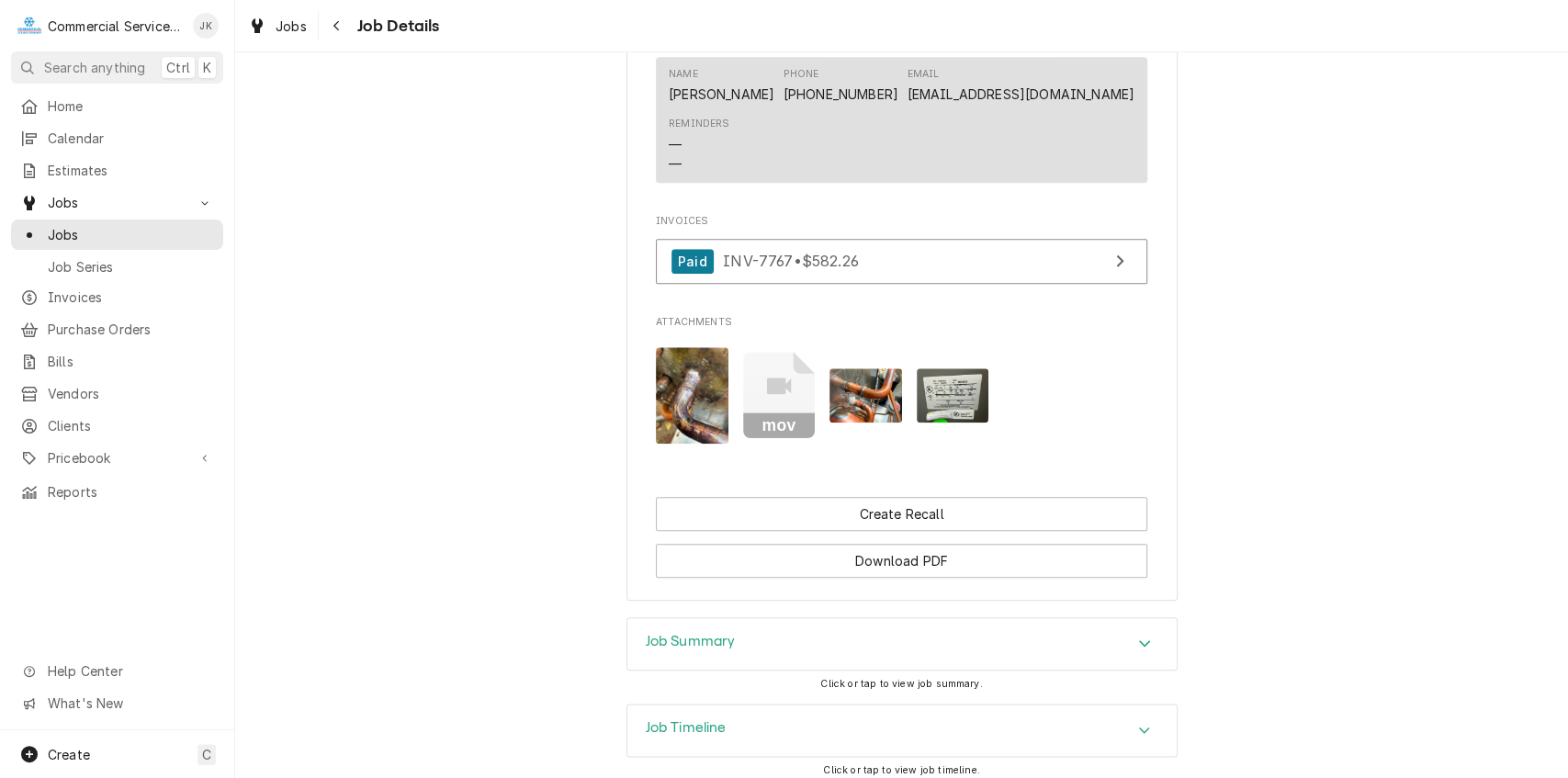
scroll to position [1182, 0]
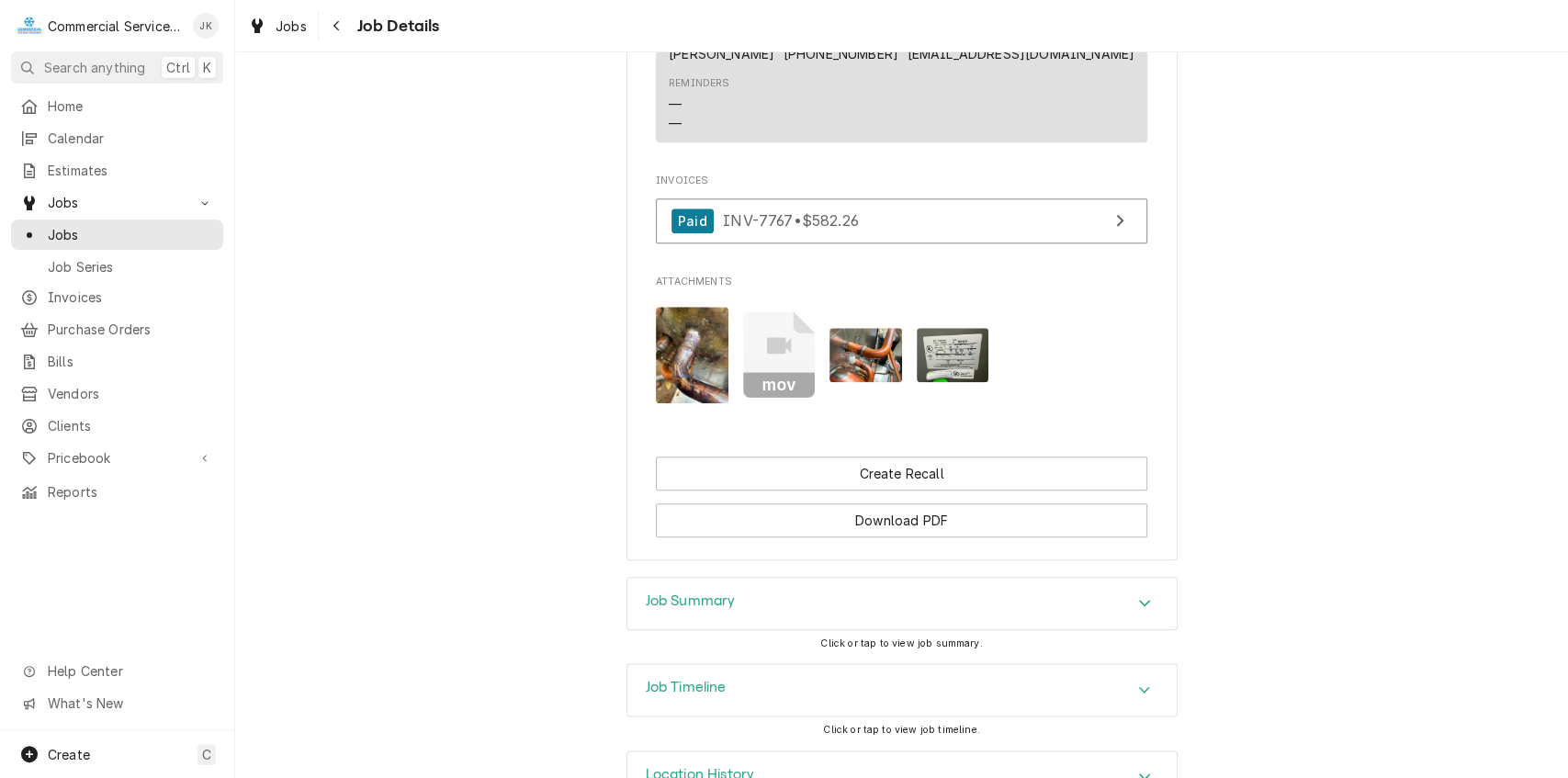
click at [692, 352] on img "Attachments" at bounding box center [692, 355] width 73 height 97
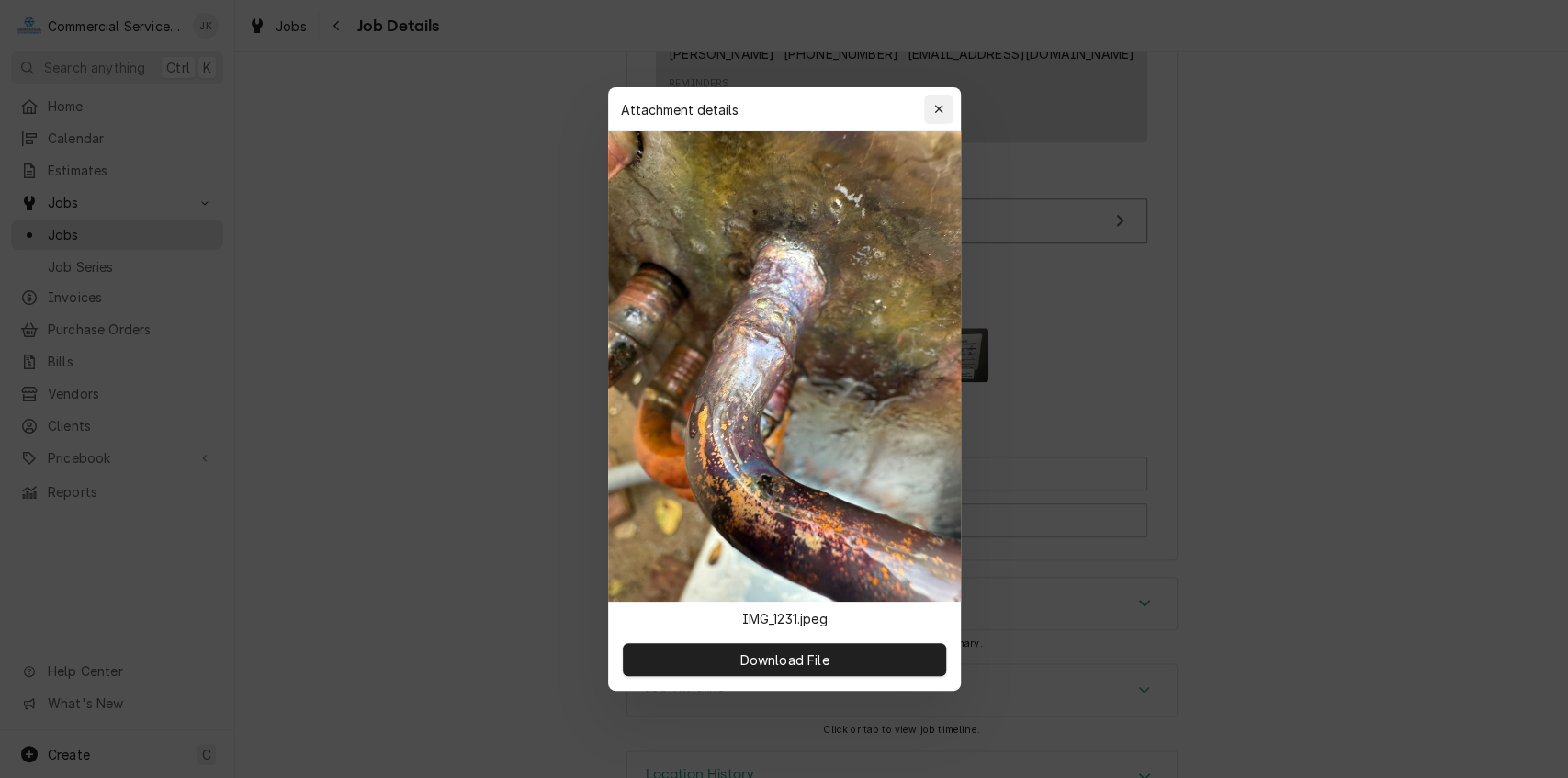
click at [939, 101] on div "button" at bounding box center [938, 109] width 18 height 18
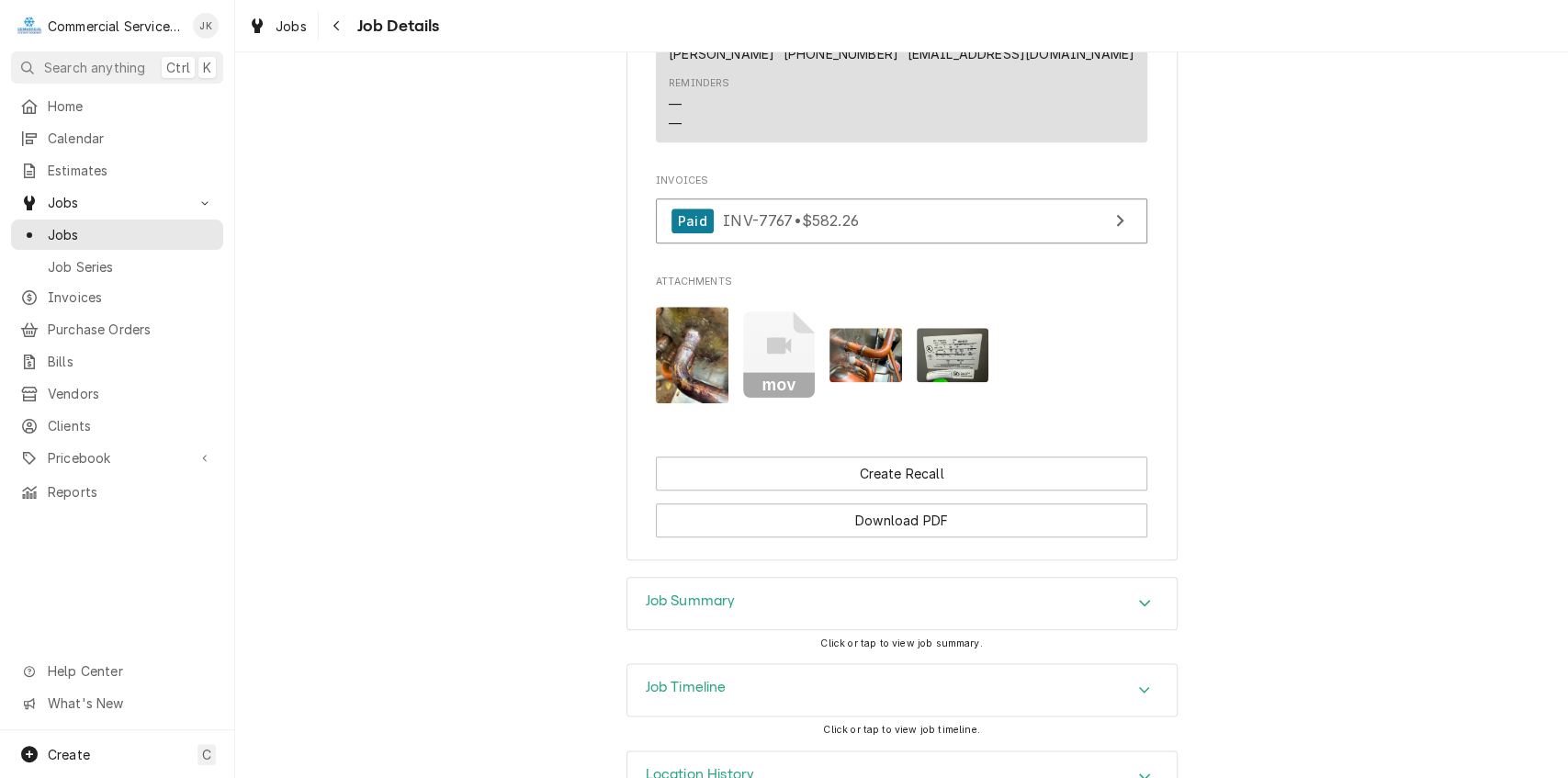
click at [789, 356] on icon "Attachments" at bounding box center [779, 355] width 73 height 87
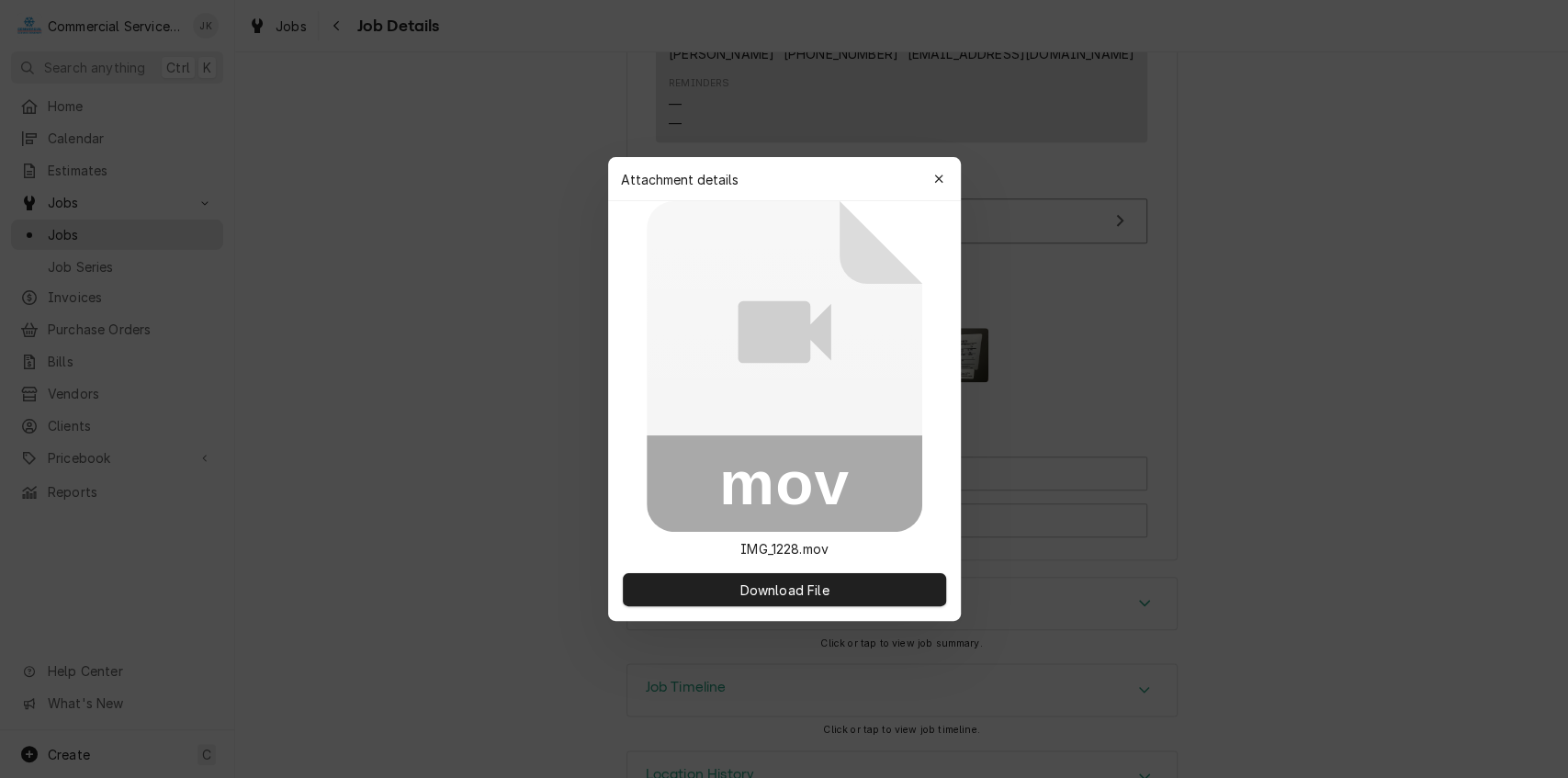
click at [789, 357] on icon at bounding box center [784, 333] width 93 height 63
click at [783, 588] on span "Download File" at bounding box center [784, 590] width 97 height 19
click at [939, 176] on icon "button" at bounding box center [938, 179] width 10 height 13
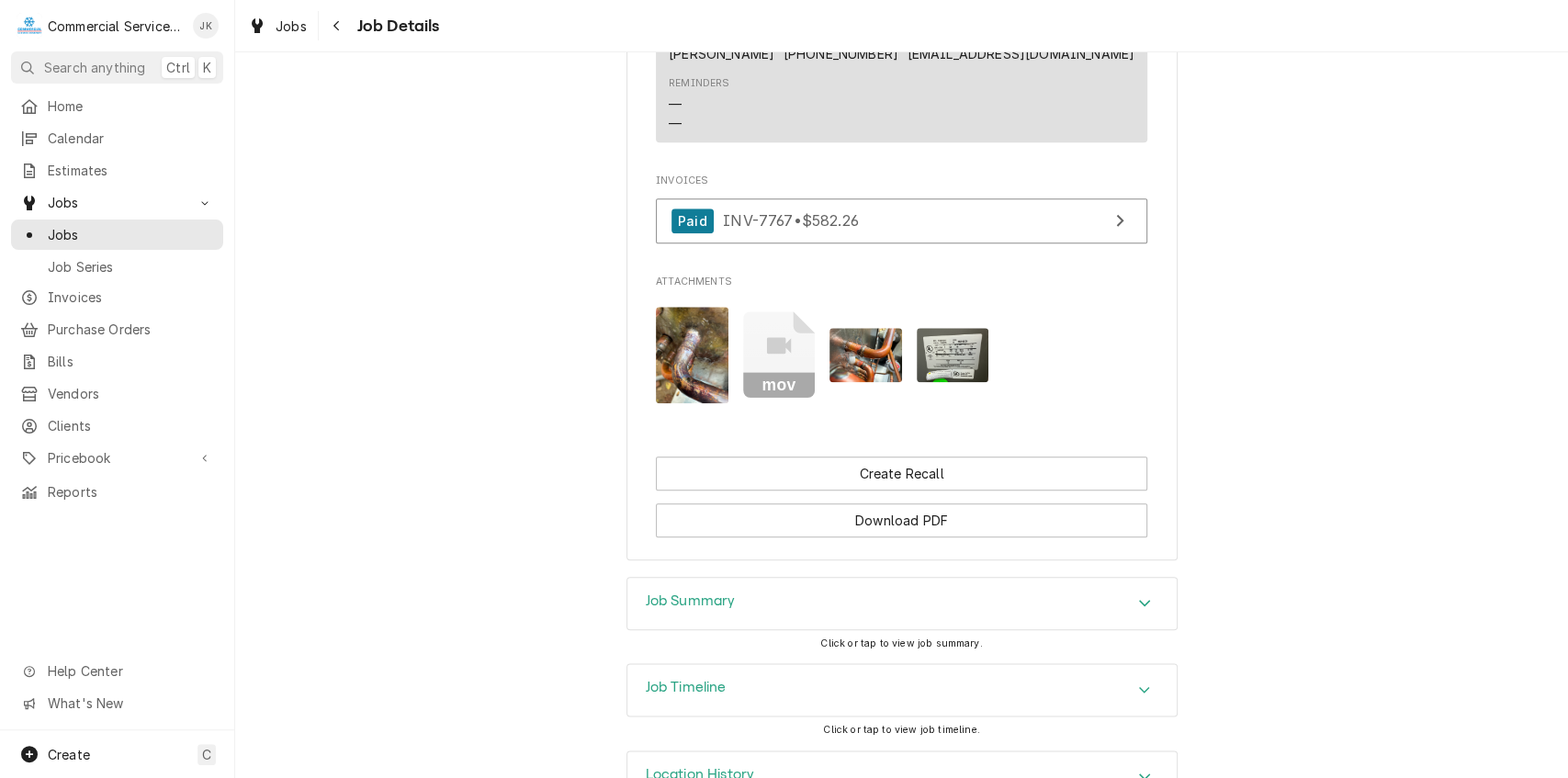
click at [874, 380] on img "Attachments" at bounding box center [865, 354] width 73 height 54
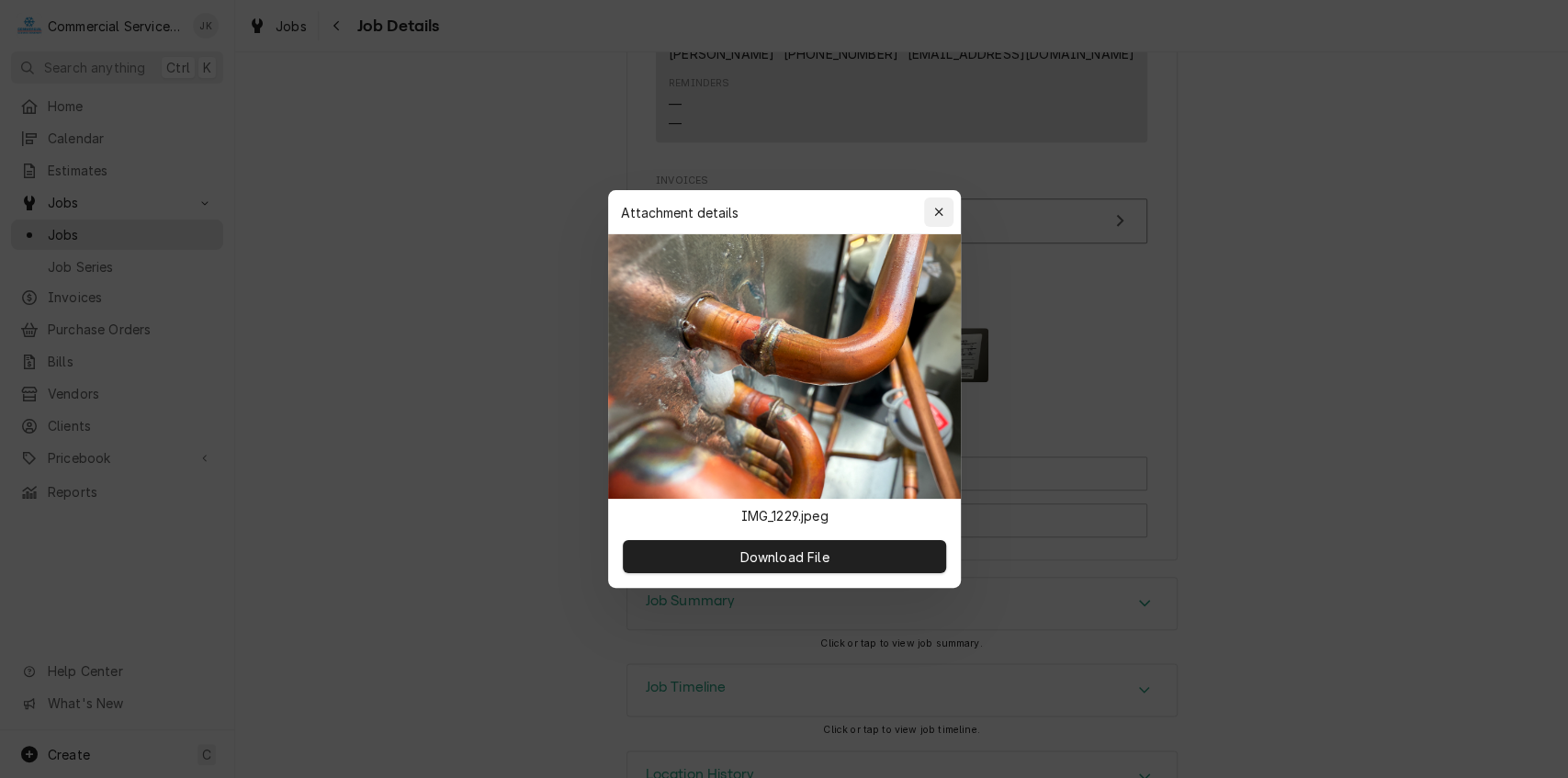
click at [940, 213] on icon "button" at bounding box center [938, 211] width 9 height 9
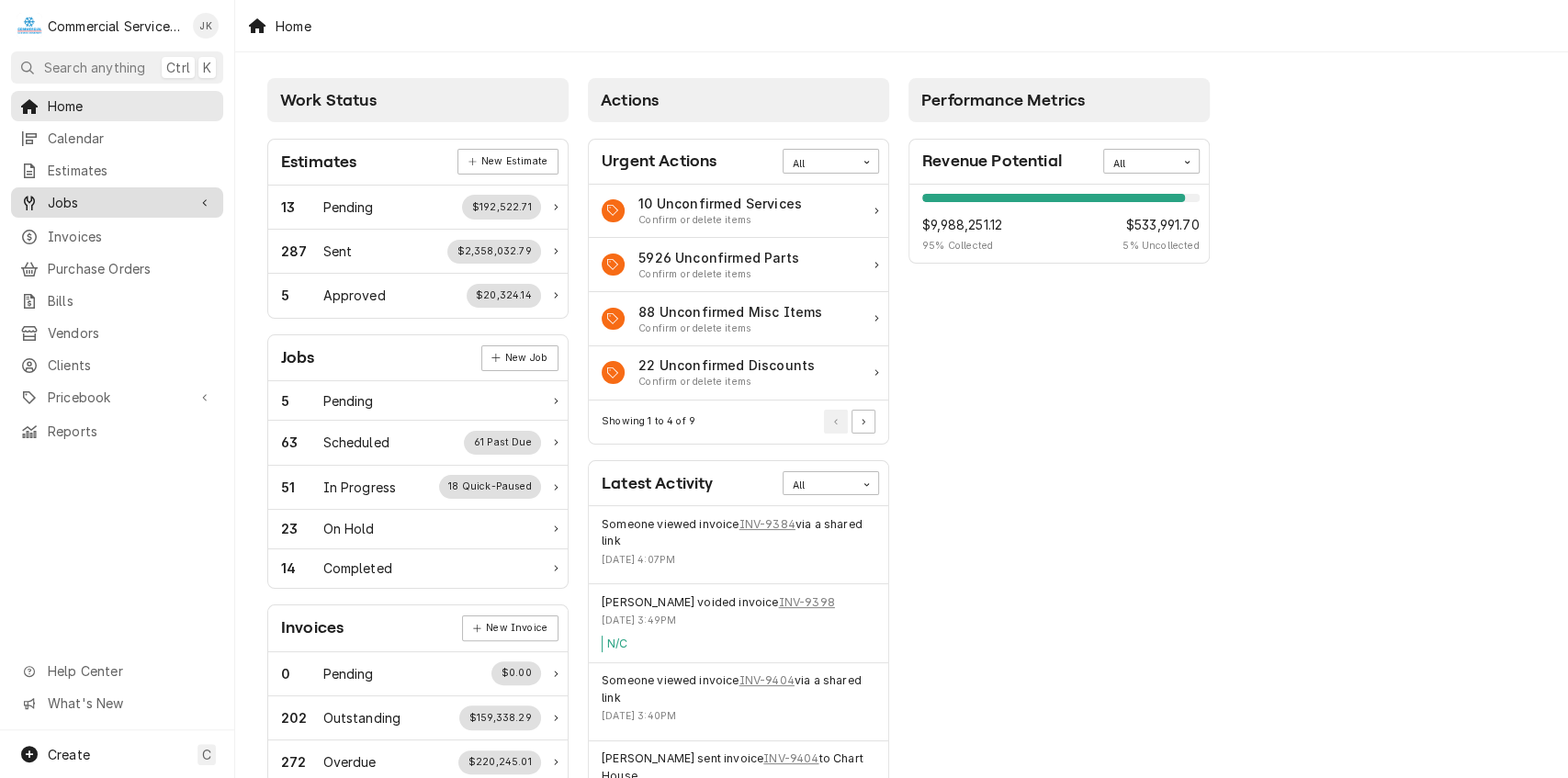
click at [96, 204] on span "Jobs" at bounding box center [117, 203] width 138 height 19
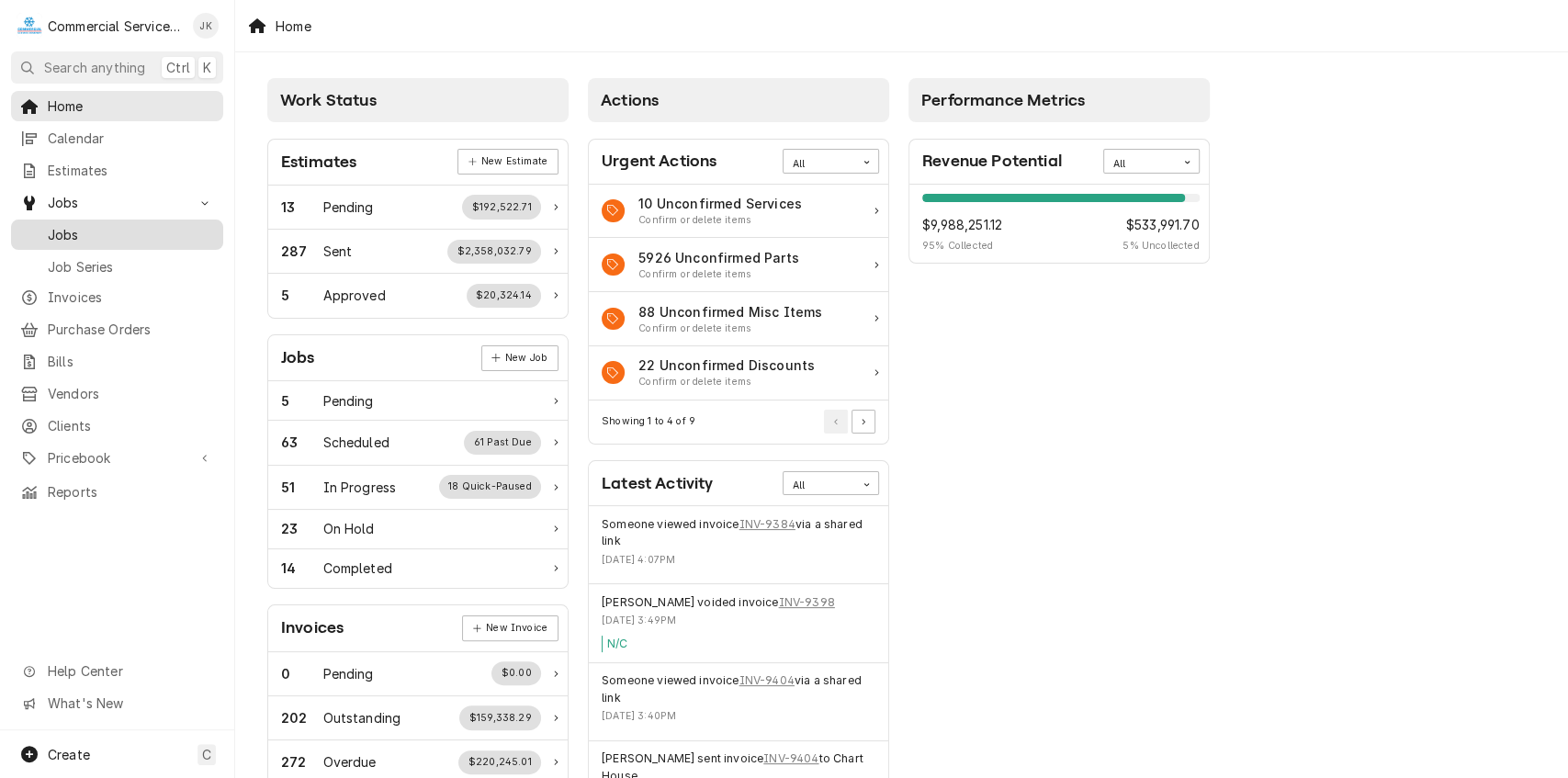
click at [68, 227] on span "Jobs" at bounding box center [130, 235] width 166 height 19
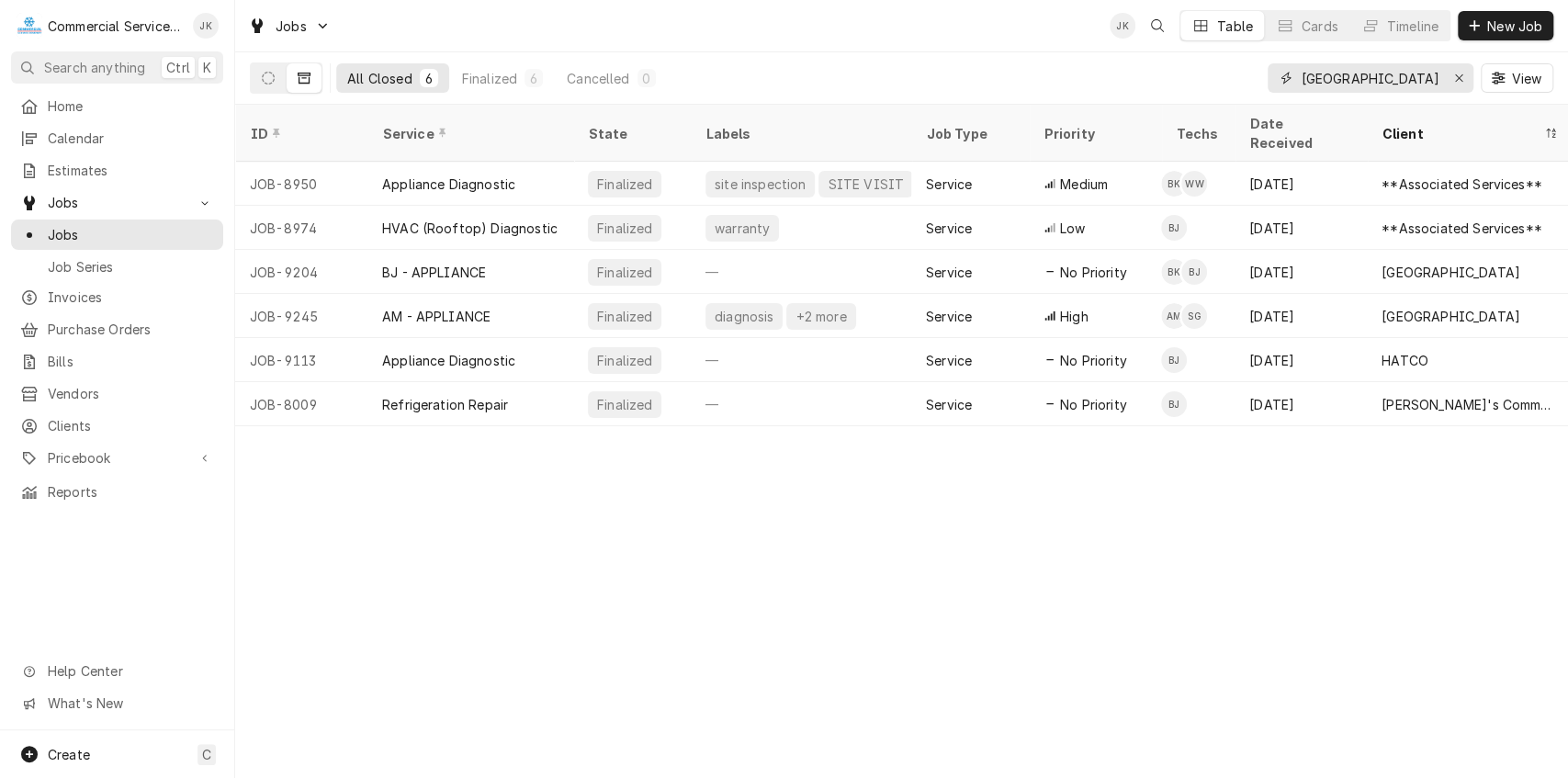
click at [1434, 65] on input "[GEOGRAPHIC_DATA]" at bounding box center [1369, 78] width 137 height 29
type input "C"
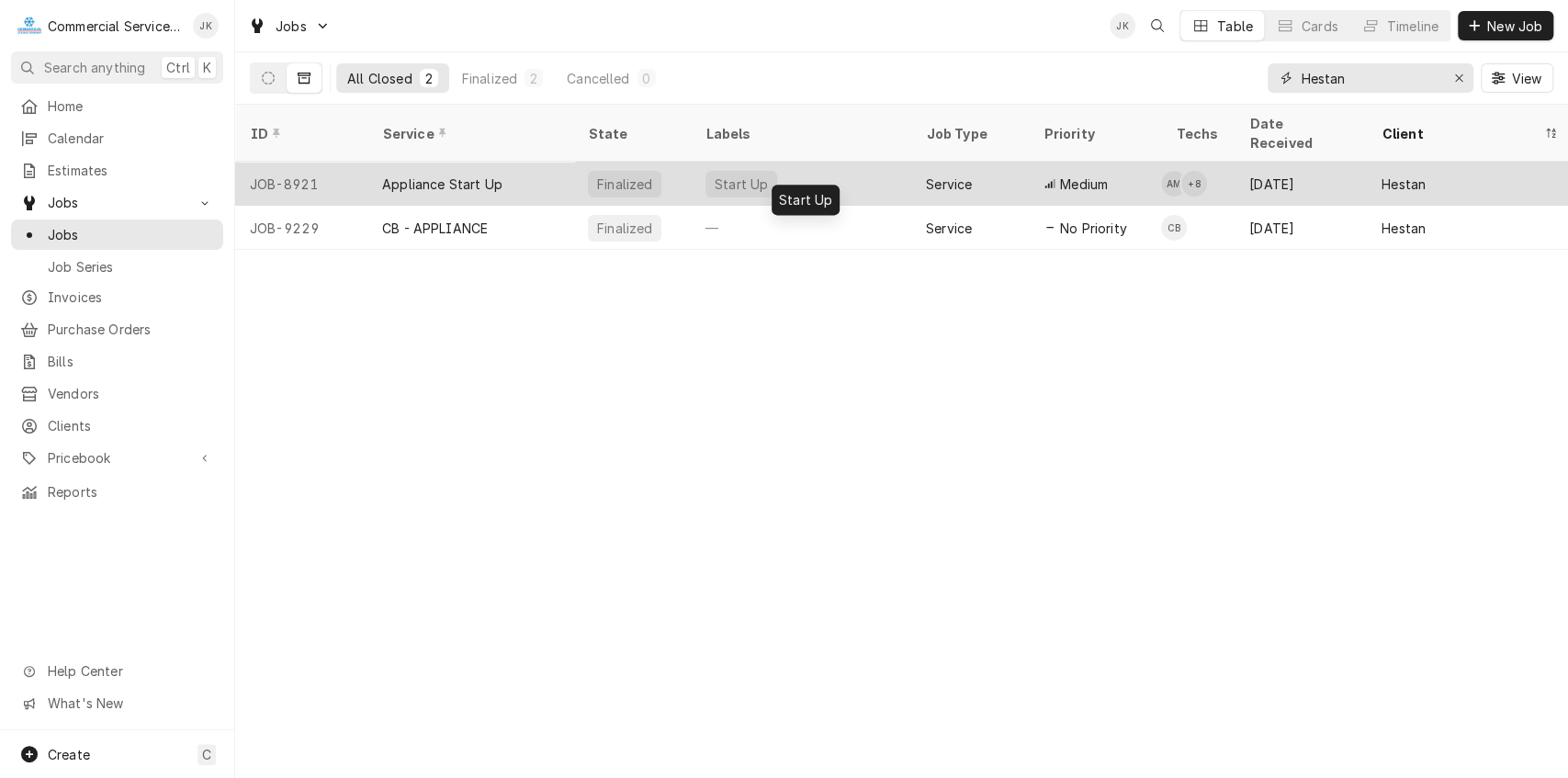
type input "Hestan"
click at [777, 175] on div "Start Up" at bounding box center [801, 184] width 221 height 45
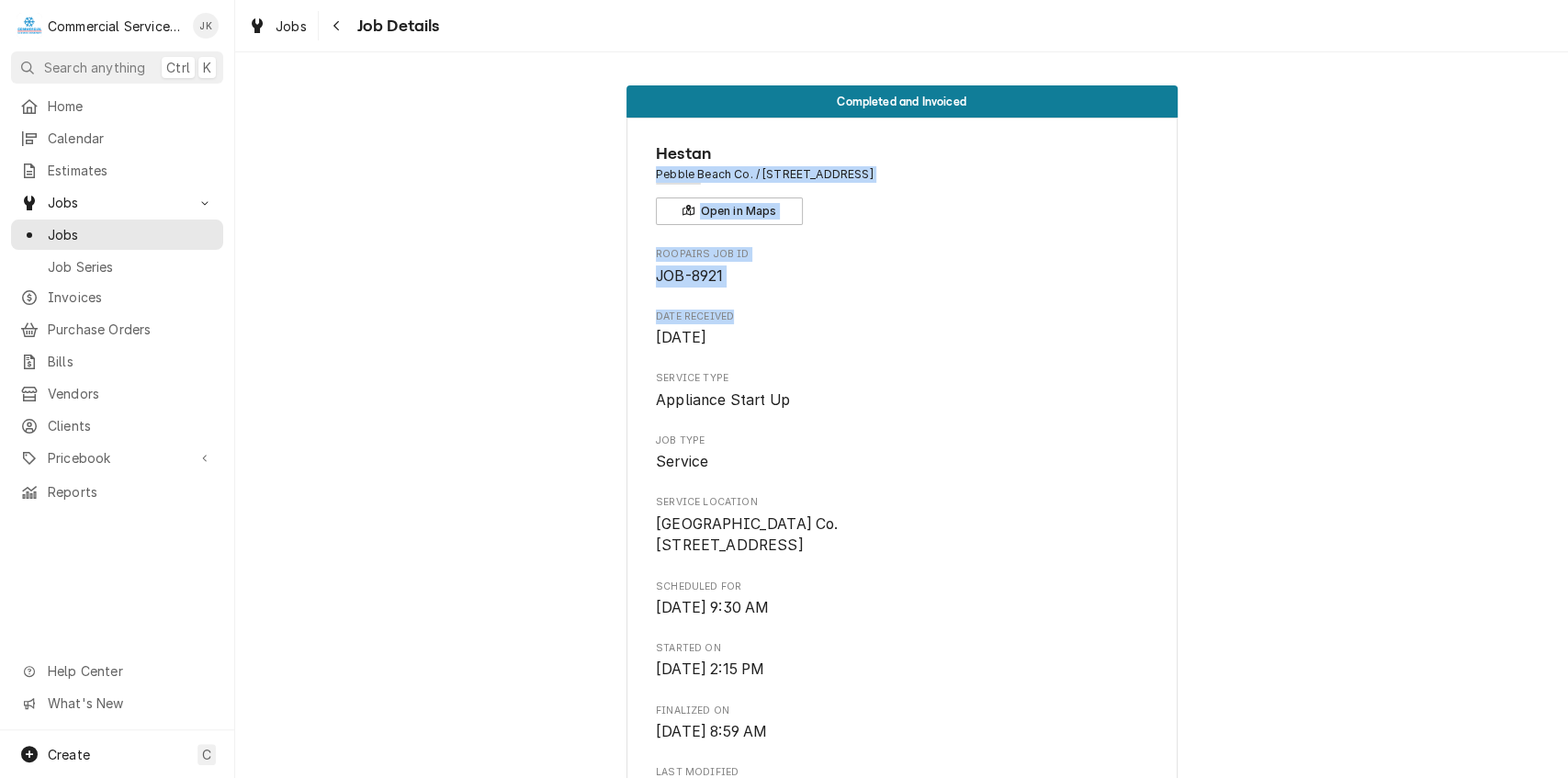
drag, startPoint x: 1558, startPoint y: 133, endPoint x: 1519, endPoint y: 298, distance: 169.5
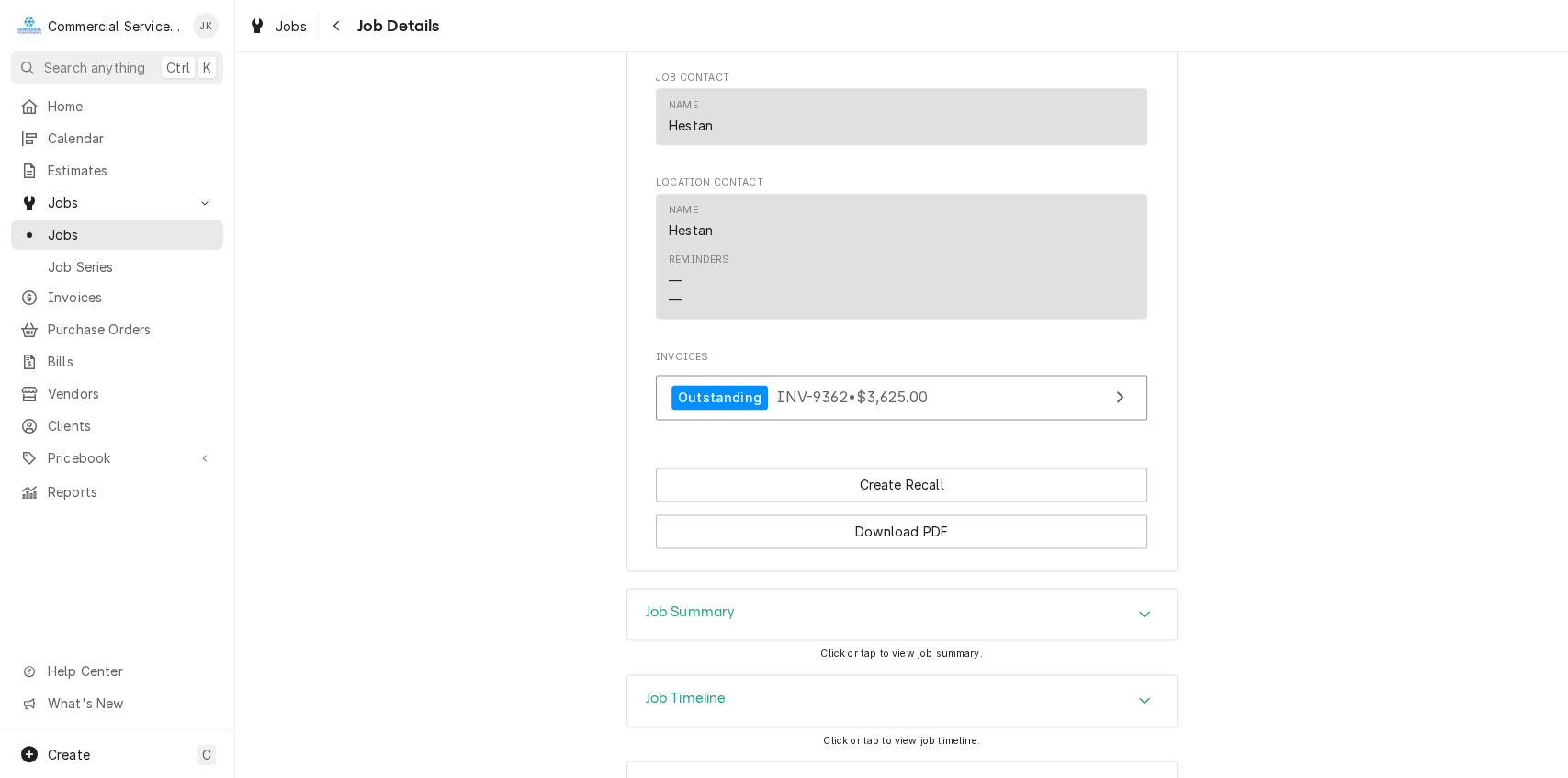
scroll to position [1656, 0]
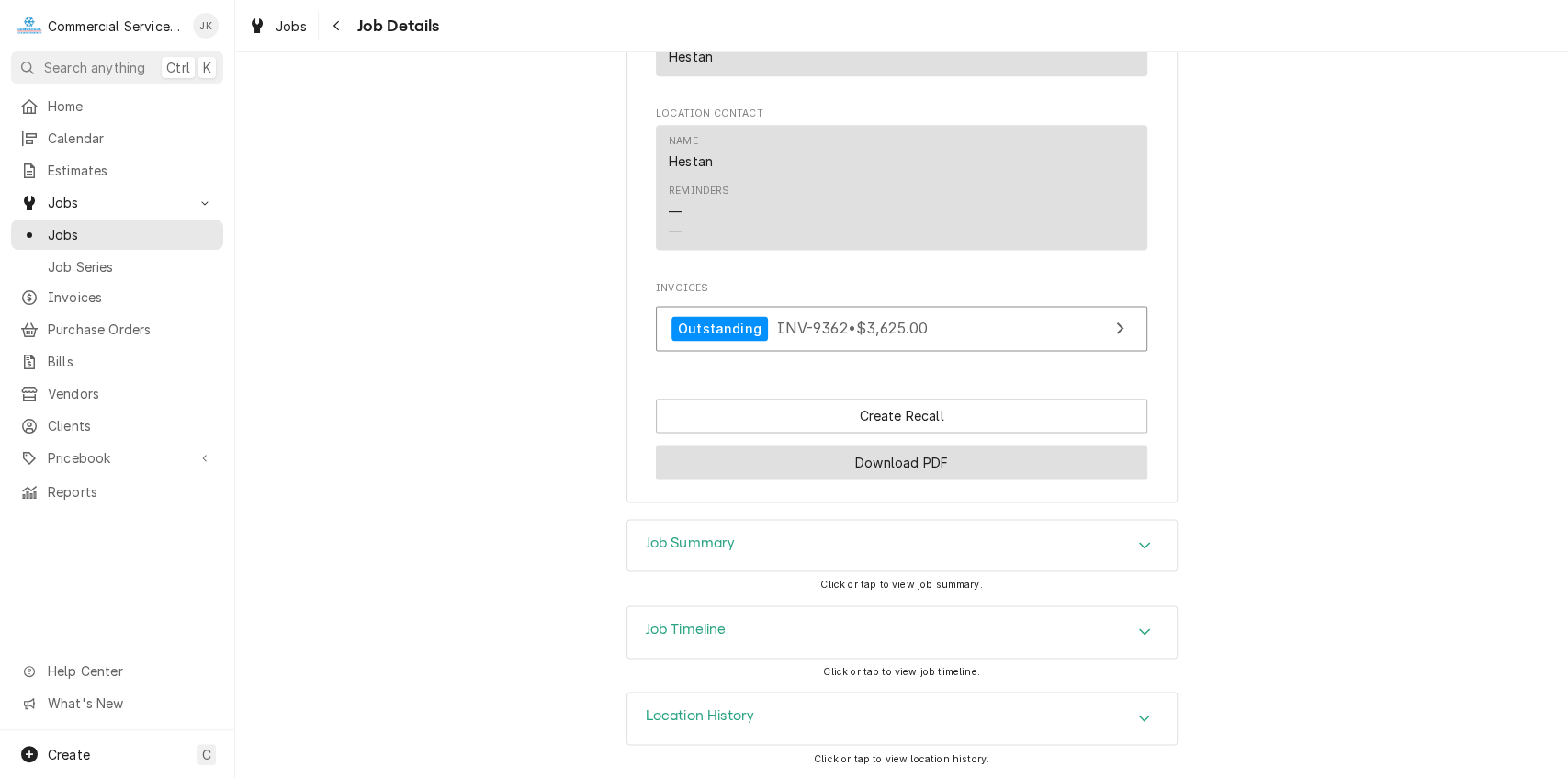
click at [888, 470] on button "Download PDF" at bounding box center [901, 462] width 492 height 34
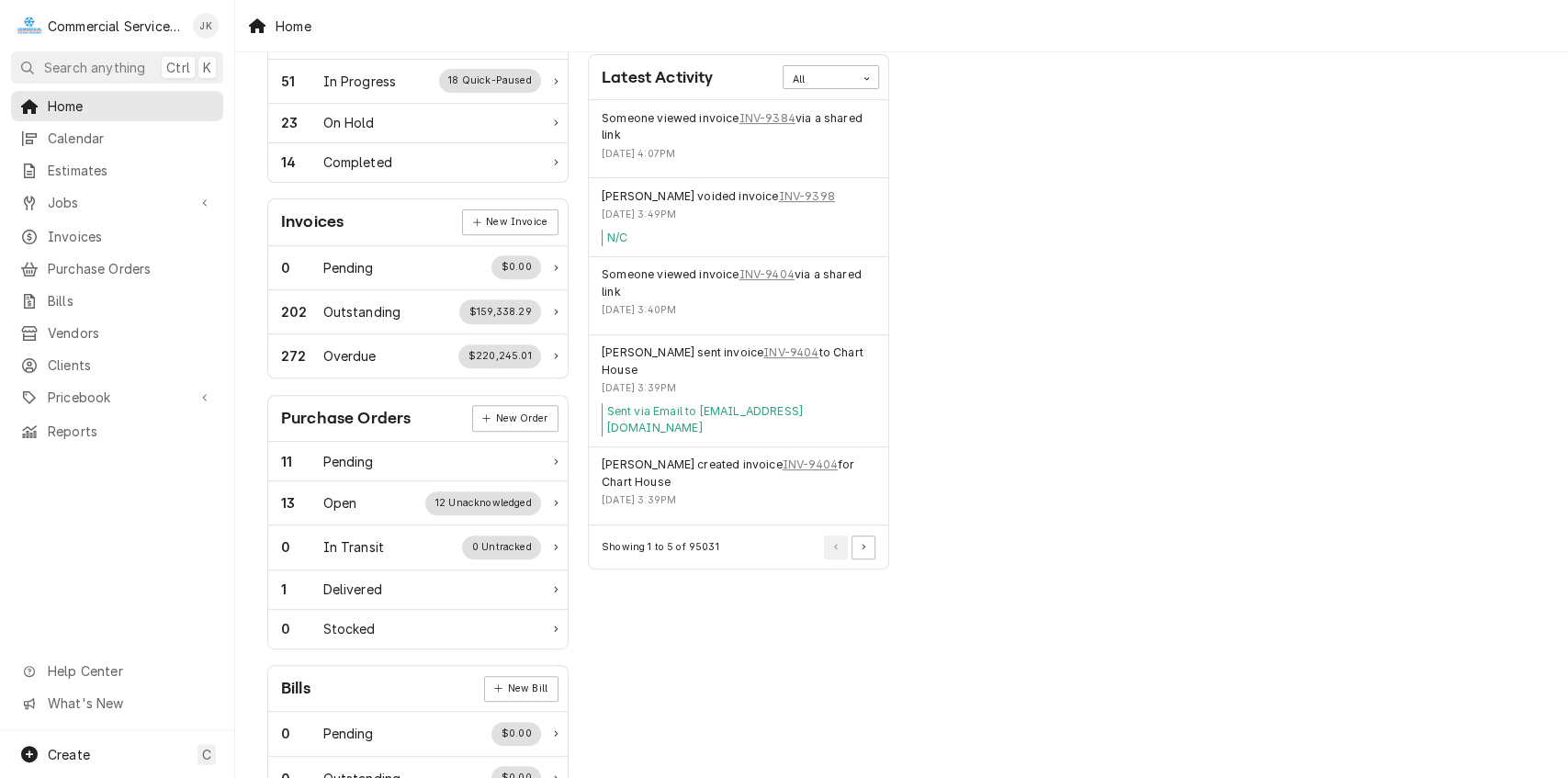
scroll to position [403, 0]
